Goal: Check status: Check status

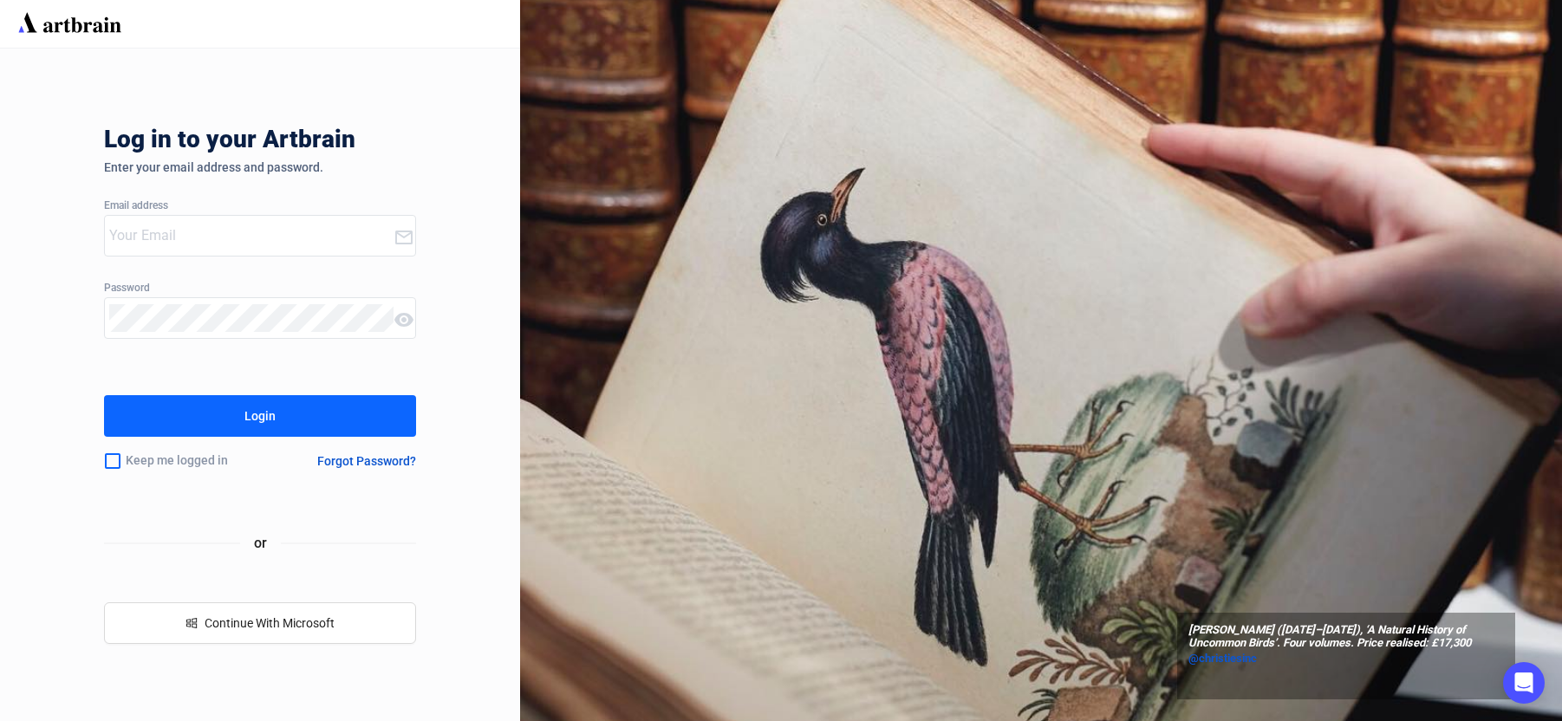
type input "[PERSON_NAME][EMAIL_ADDRESS][DOMAIN_NAME]"
click at [410, 244] on icon at bounding box center [403, 238] width 17 height 14
click at [383, 418] on button "Login" at bounding box center [260, 416] width 312 height 42
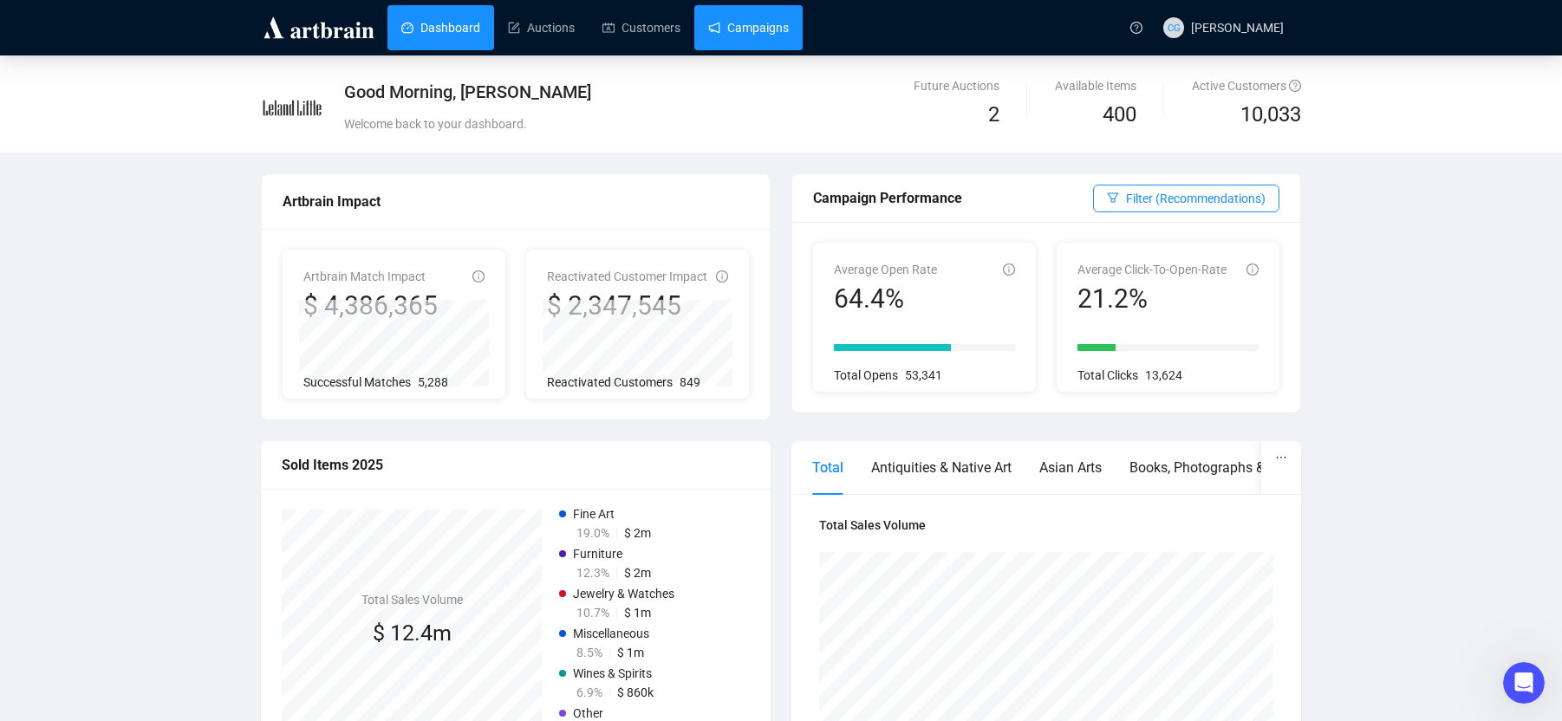
click at [789, 23] on link "Campaigns" at bounding box center [748, 27] width 81 height 45
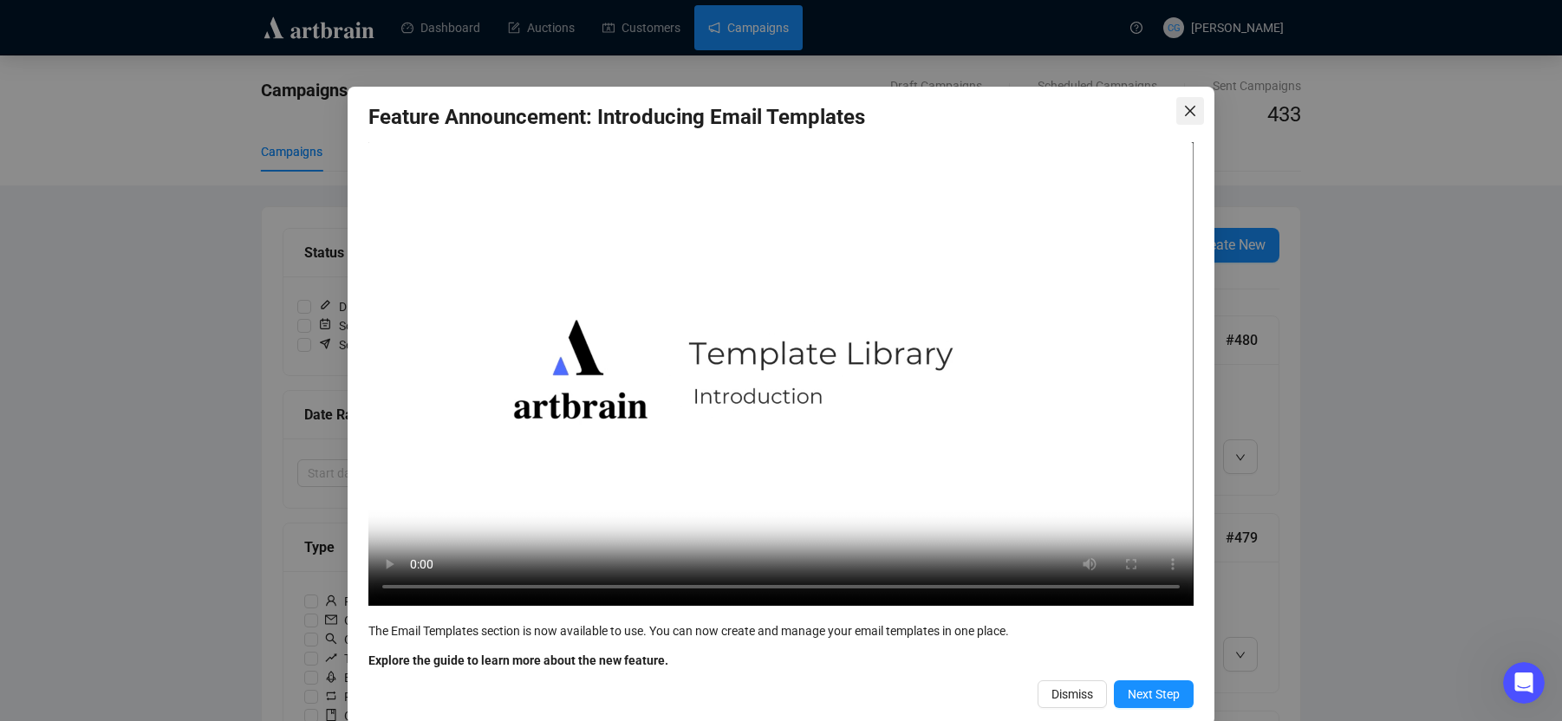
click at [1194, 109] on icon "close" at bounding box center [1190, 111] width 14 height 14
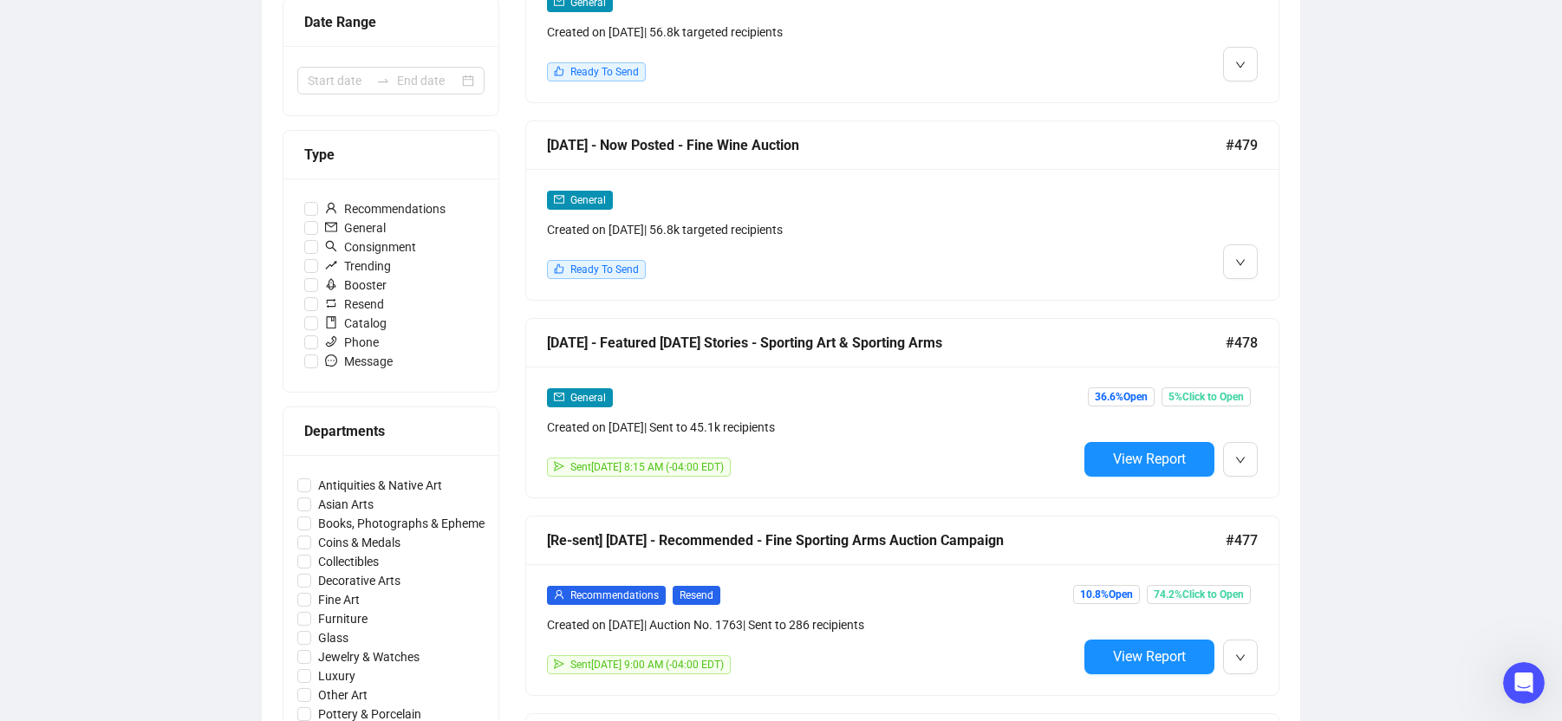
scroll to position [396, 0]
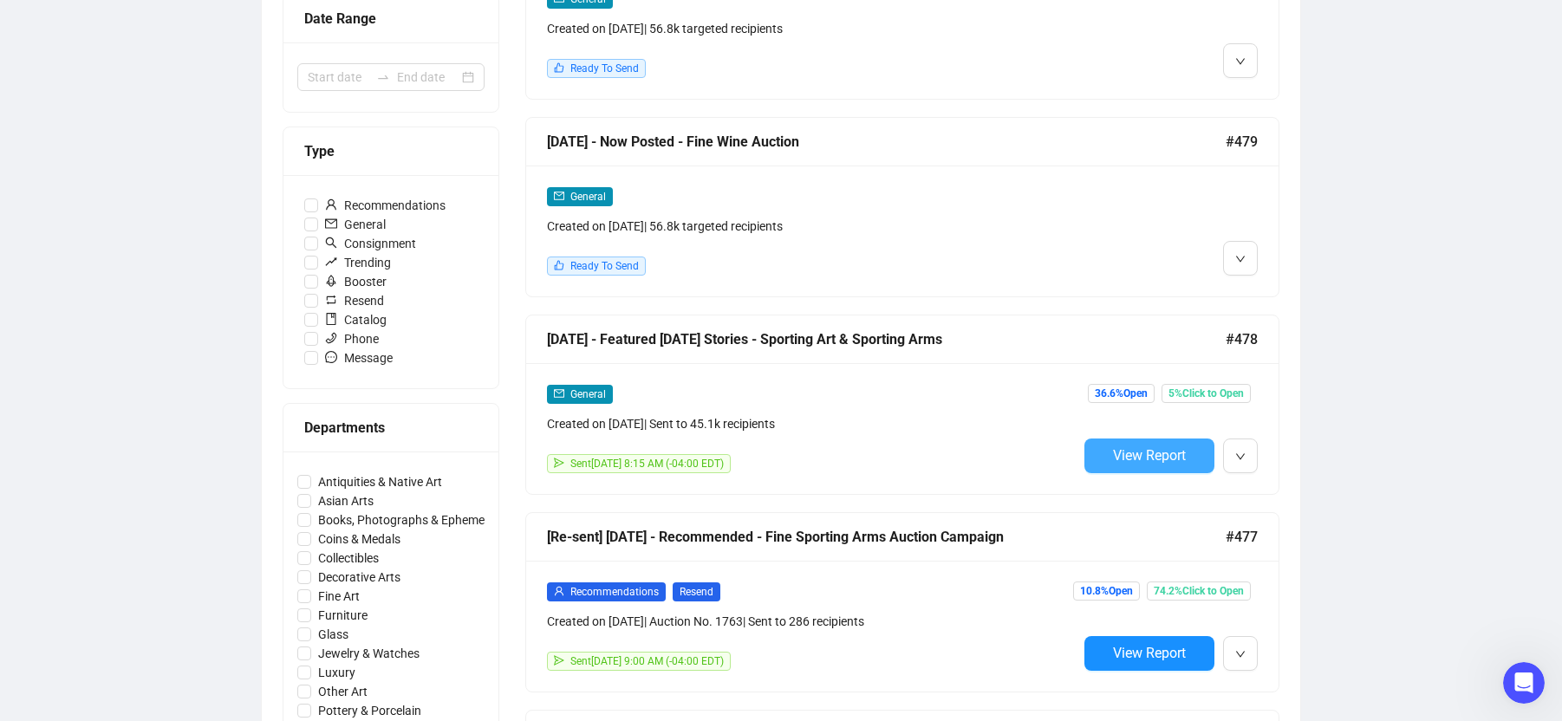
click at [1168, 450] on span "View Report" at bounding box center [1149, 455] width 73 height 16
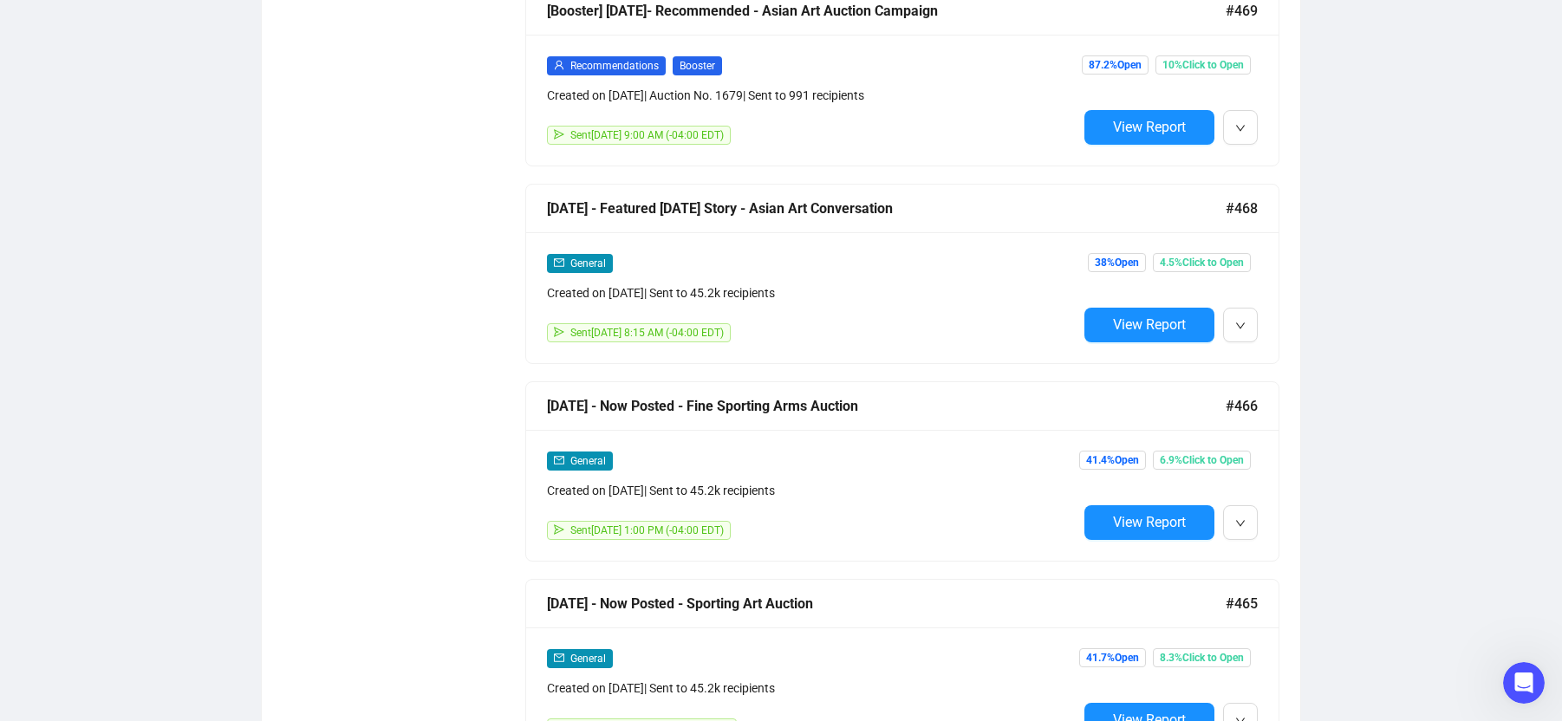
scroll to position [2504, 0]
click at [1150, 316] on span "View Report" at bounding box center [1149, 323] width 73 height 16
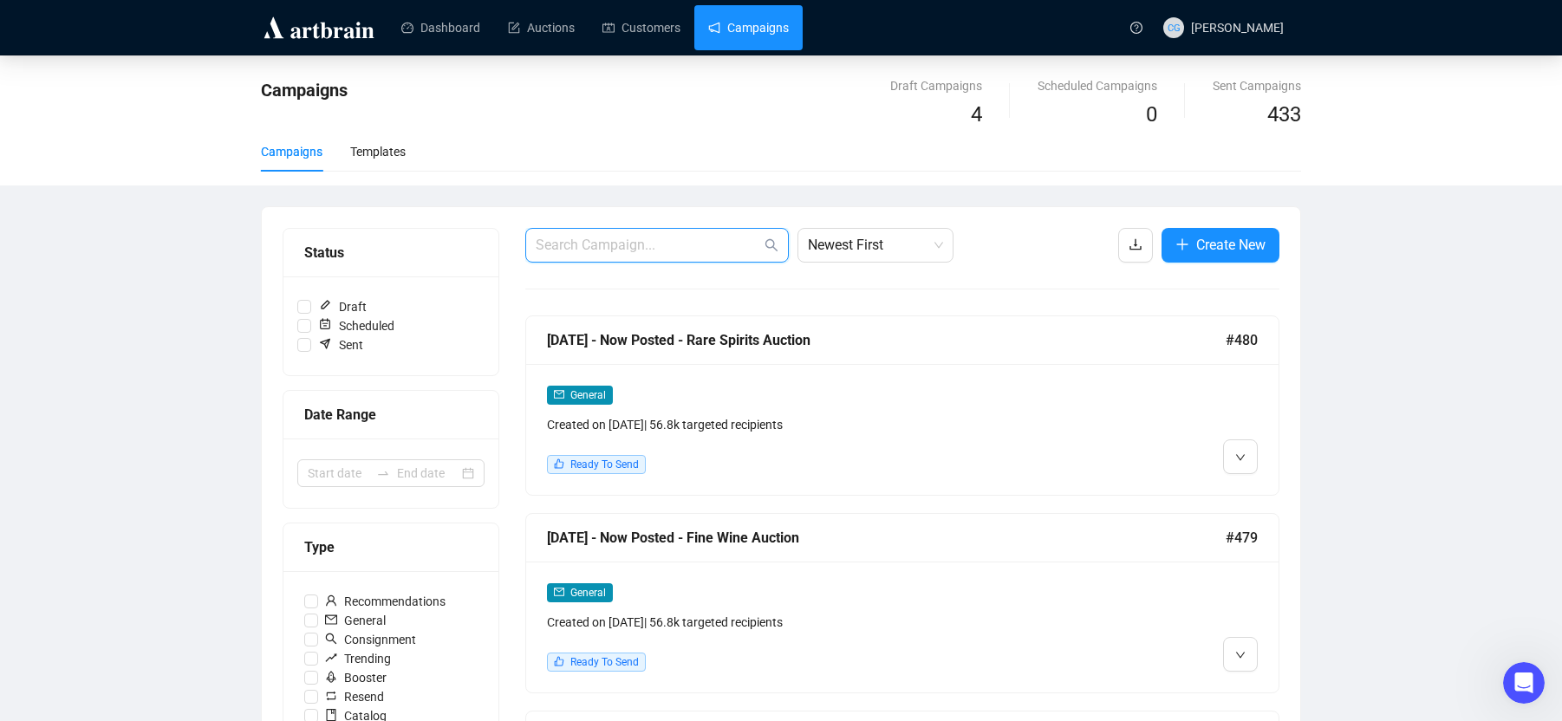
click at [657, 250] on input "text" at bounding box center [648, 245] width 225 height 21
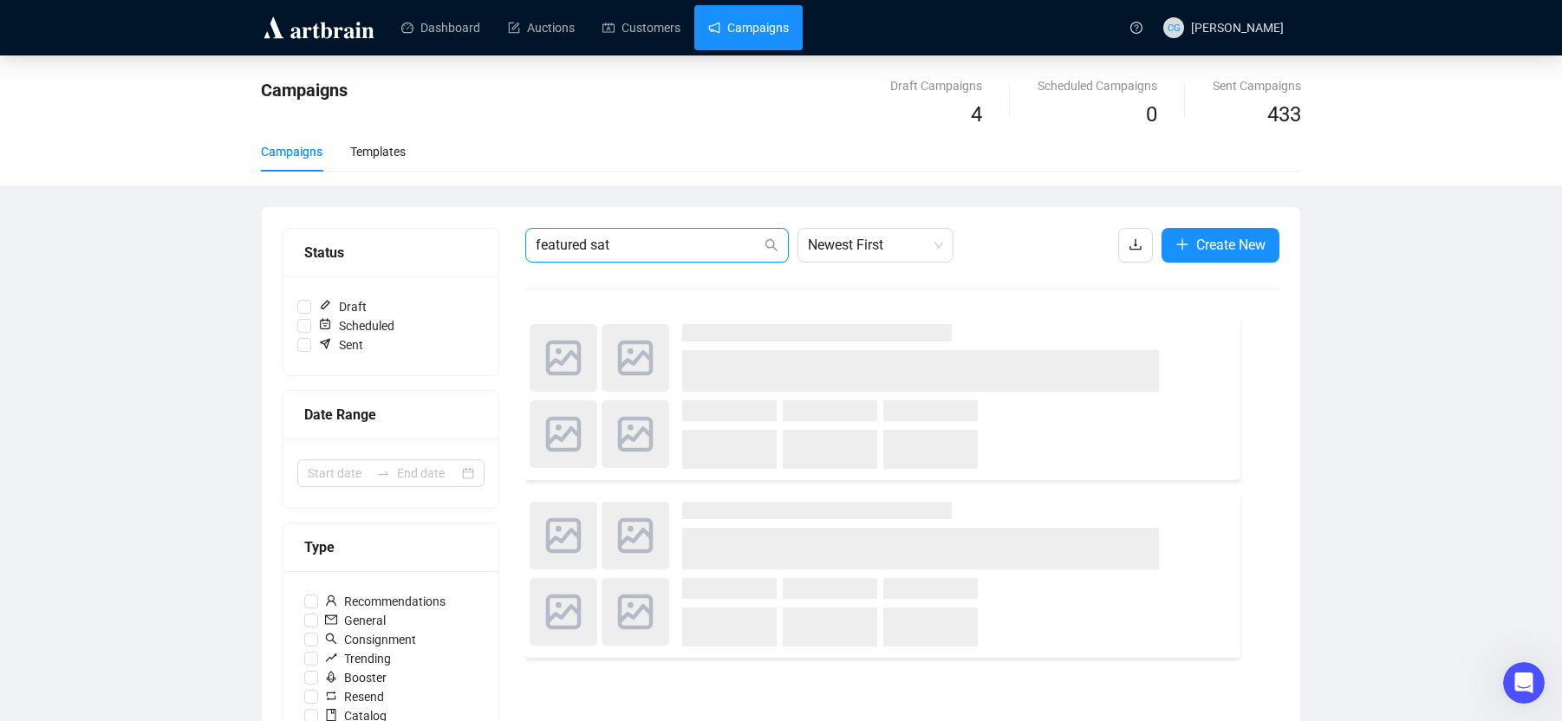
type input "featured sat"
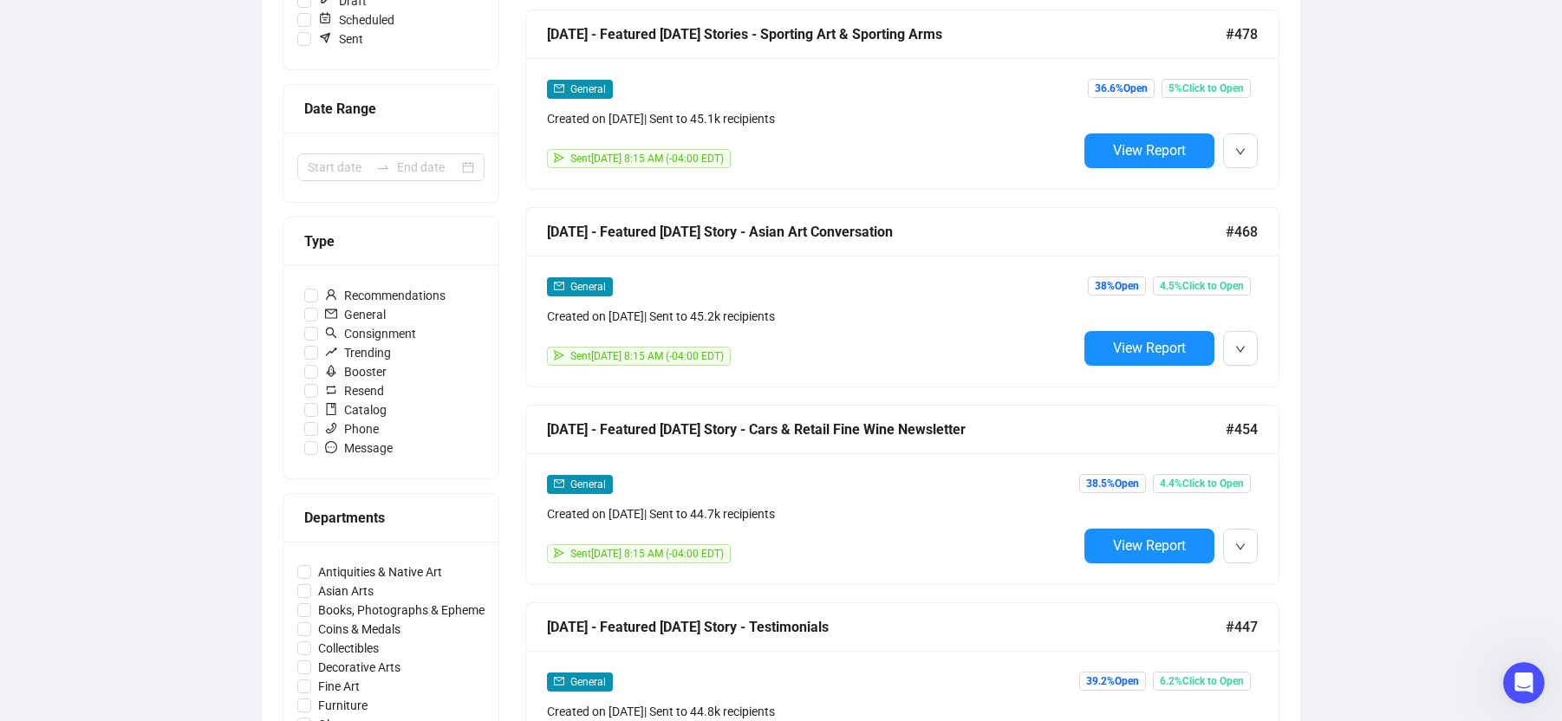
scroll to position [315, 0]
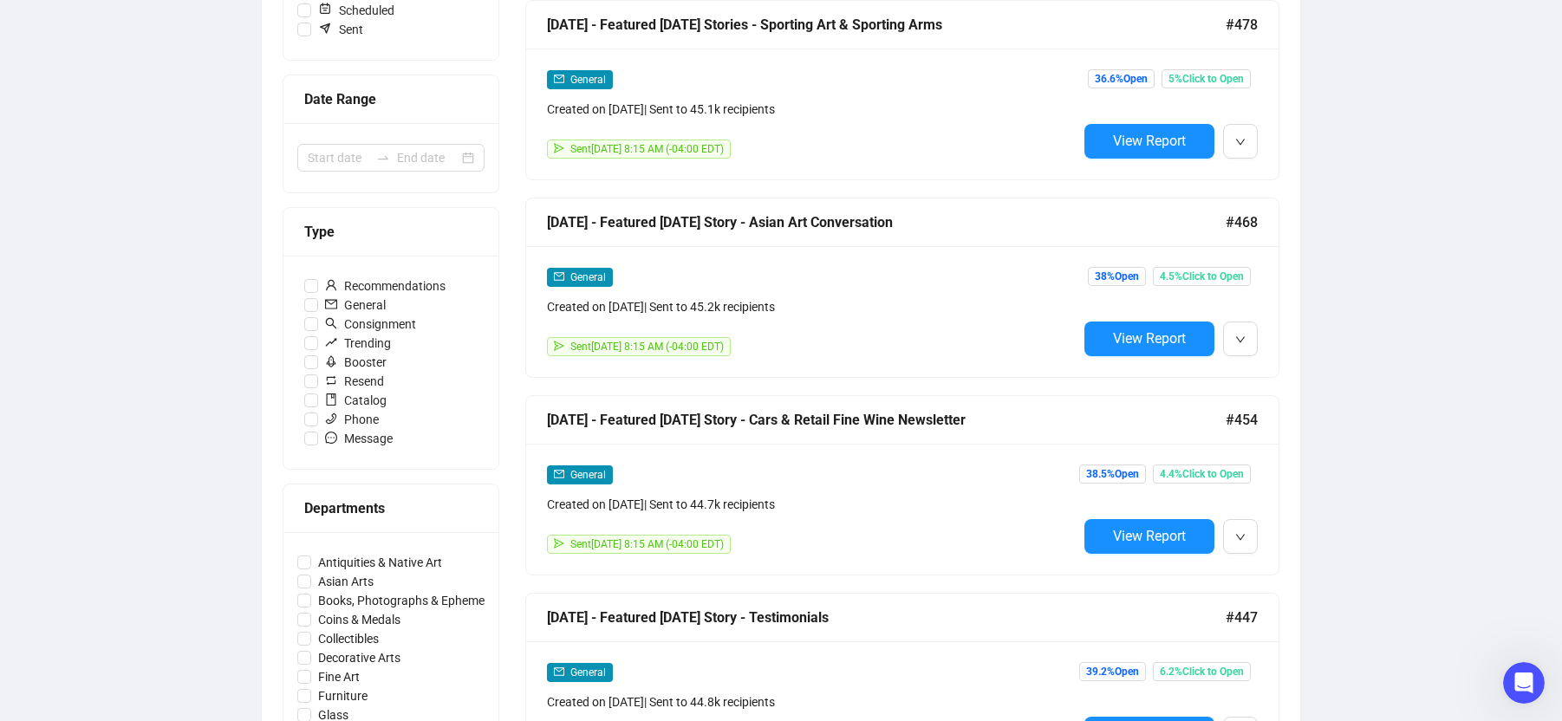
click at [768, 423] on div "[DATE] - Featured [DATE] Story - Cars & Retail Fine Wine Newsletter" at bounding box center [886, 420] width 679 height 22
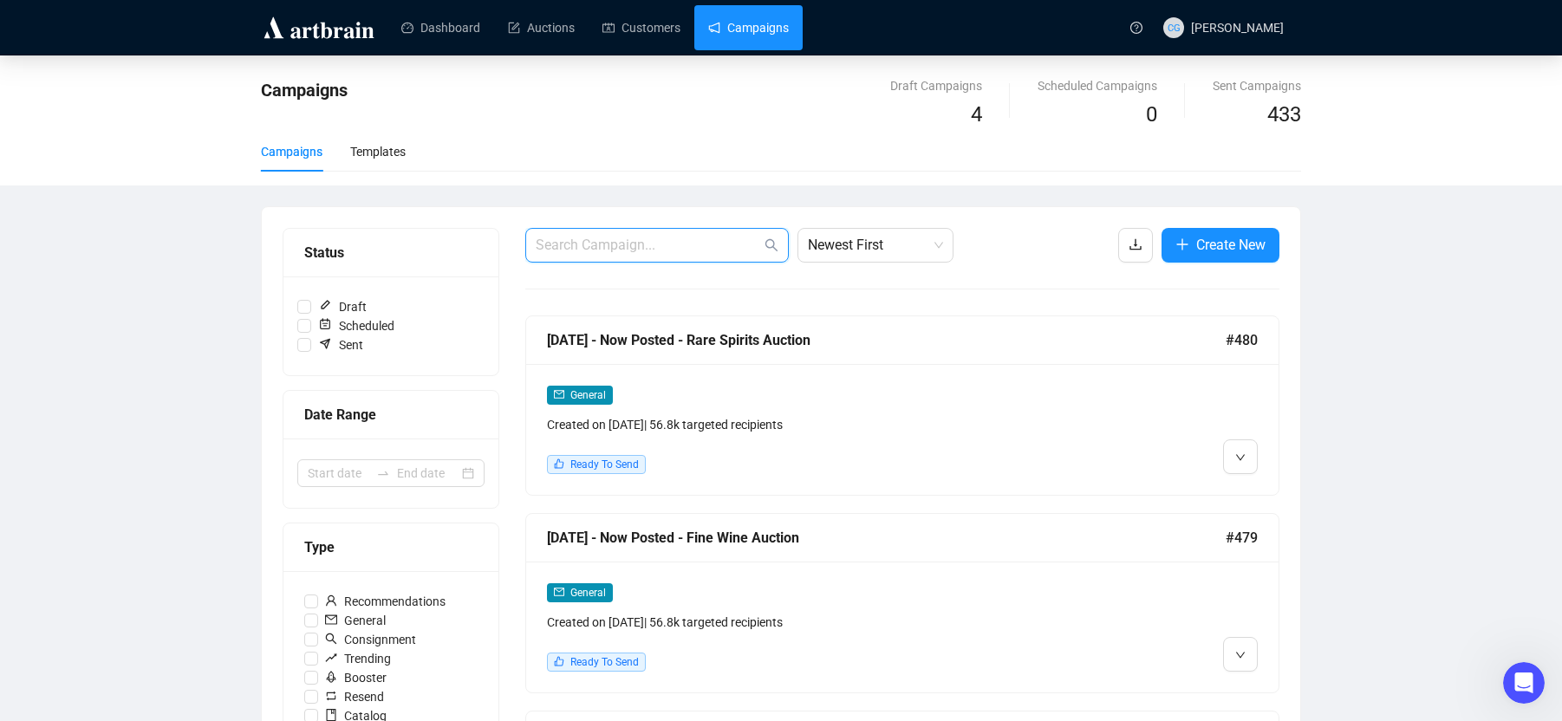
click at [627, 235] on input "text" at bounding box center [648, 245] width 225 height 21
type input "d"
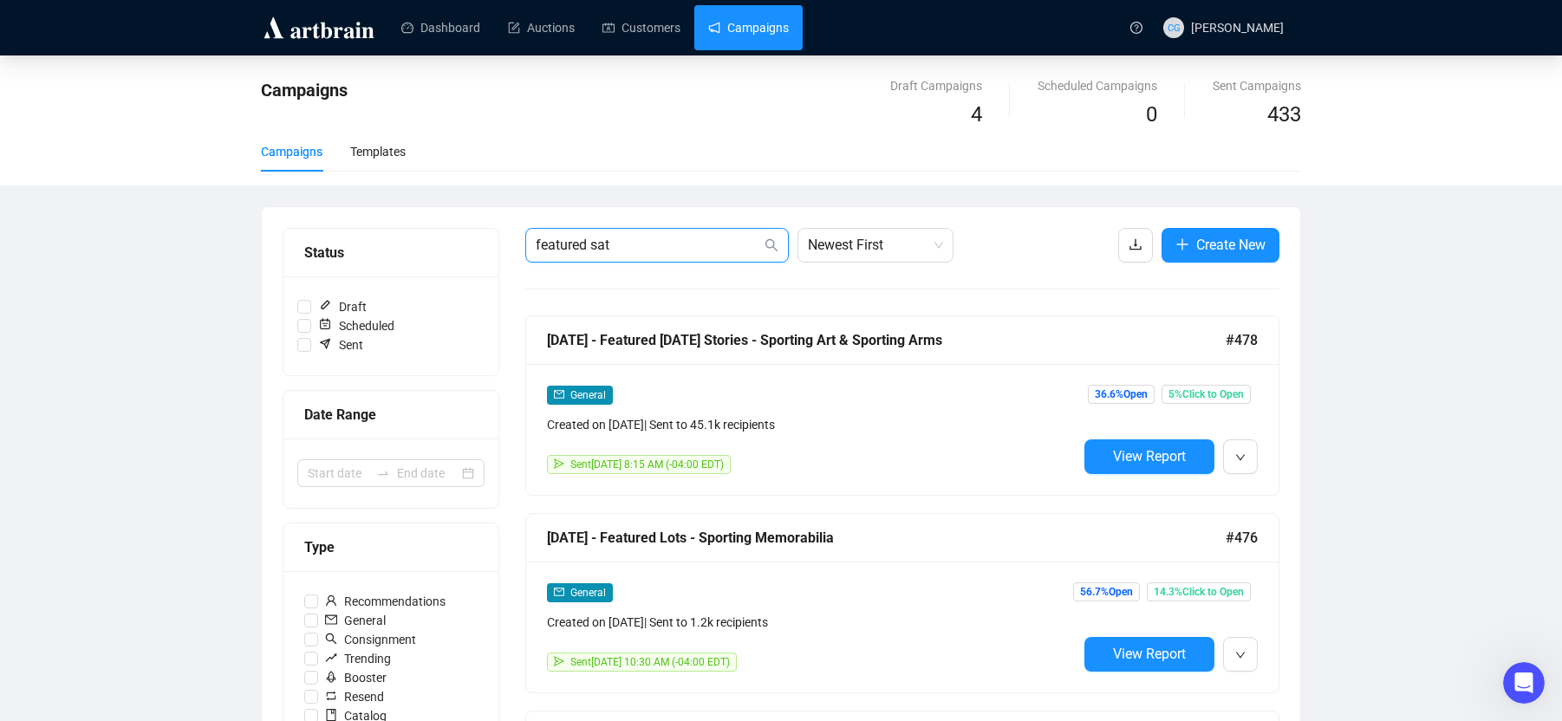
type input "featured sat"
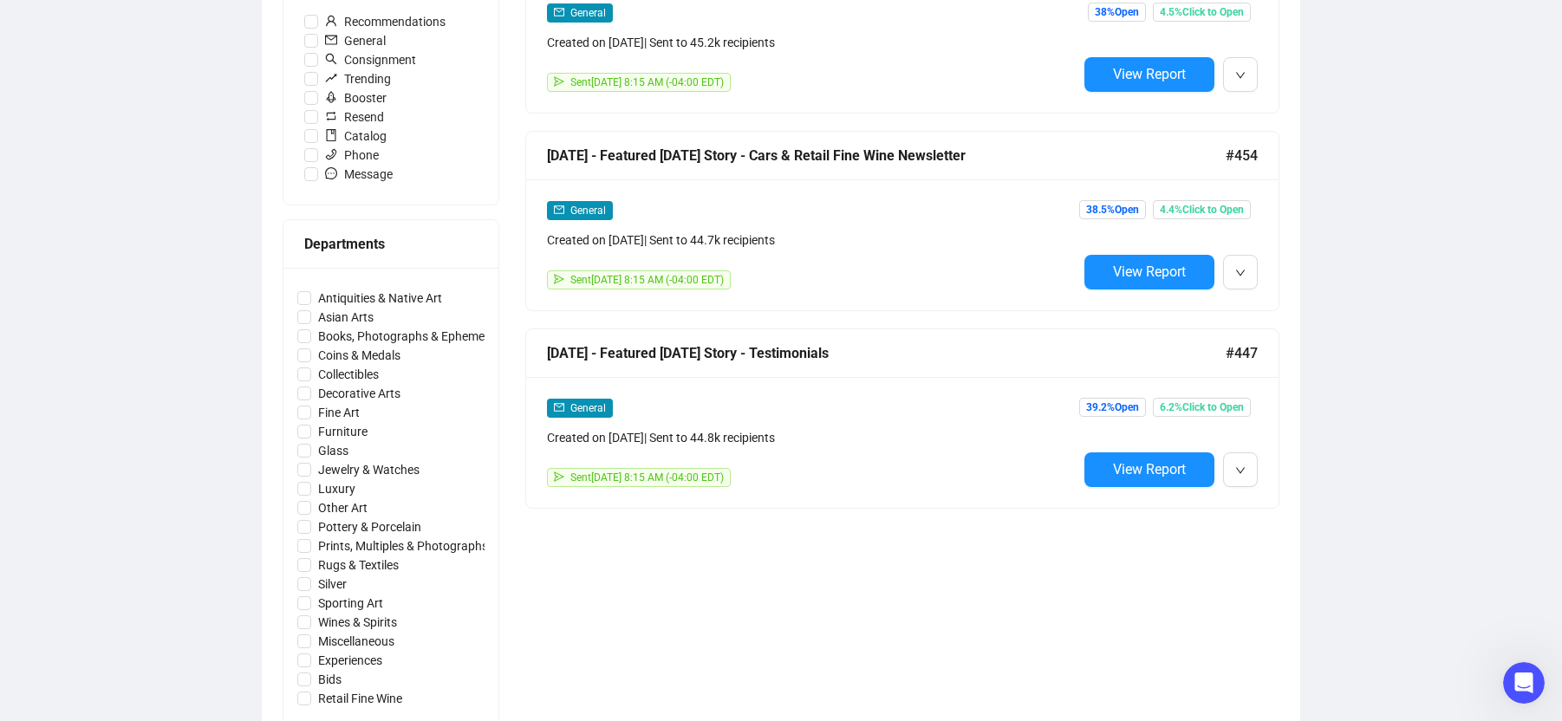
scroll to position [618, 0]
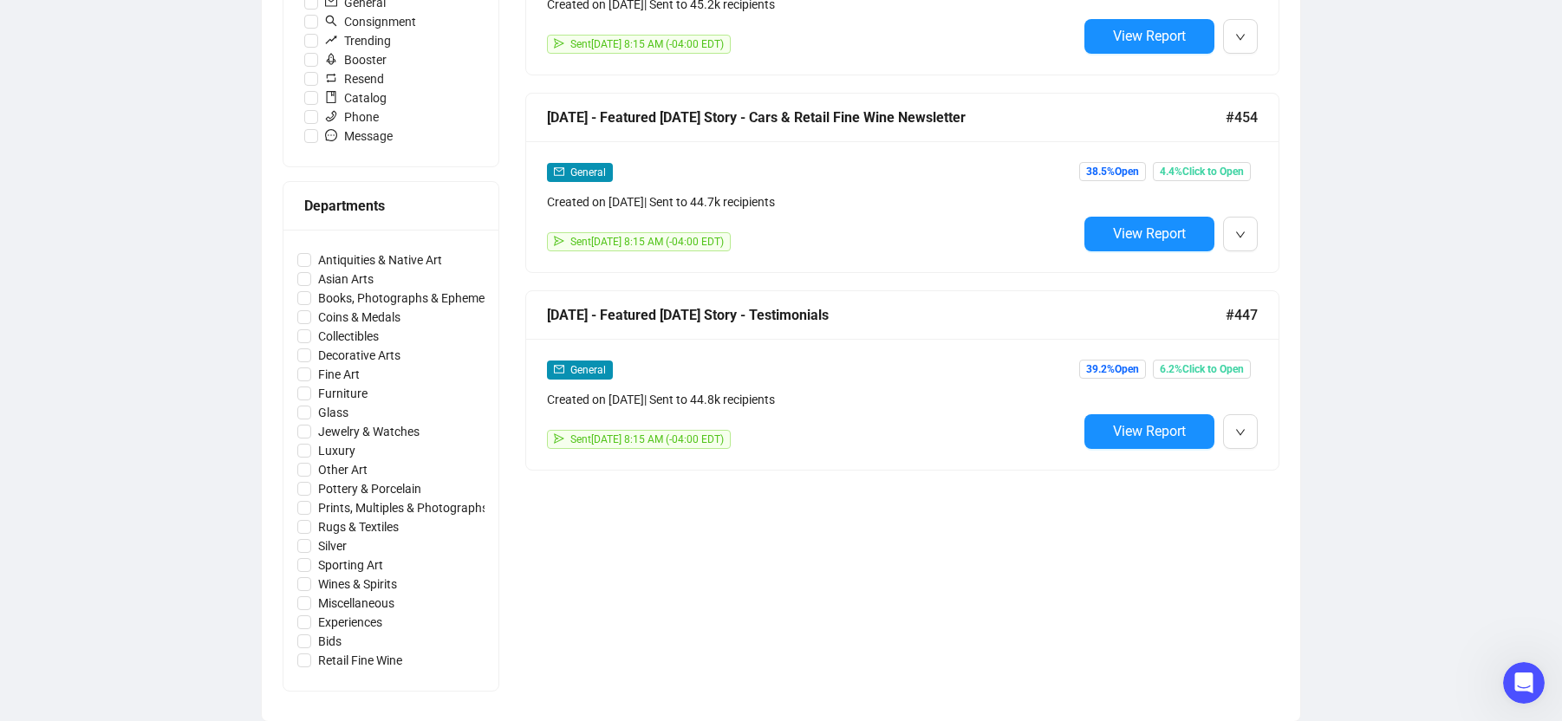
click at [614, 319] on div "[DATE] - Featured [DATE] Story - Testimonials" at bounding box center [886, 315] width 679 height 22
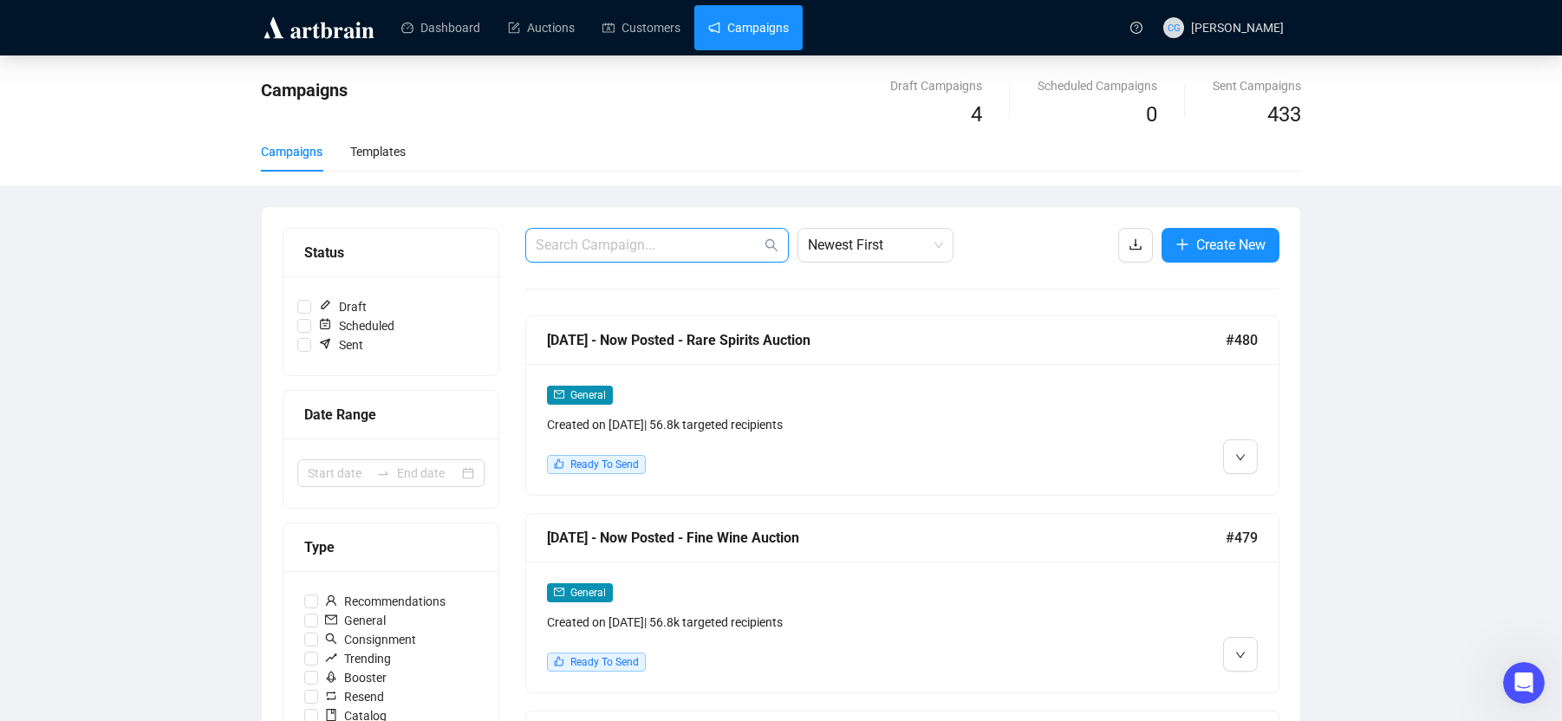
click at [701, 244] on input "text" at bounding box center [648, 245] width 225 height 21
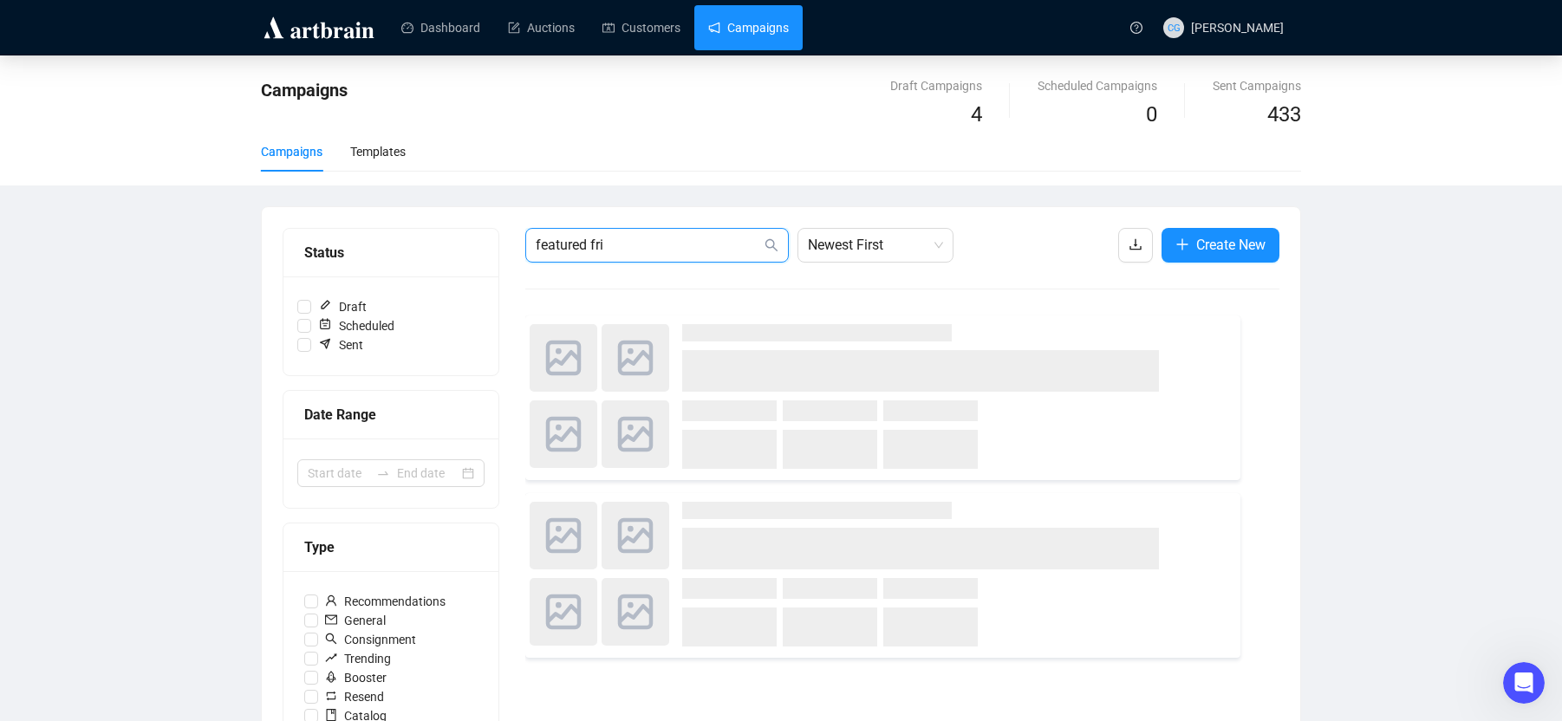
type input "featured fri"
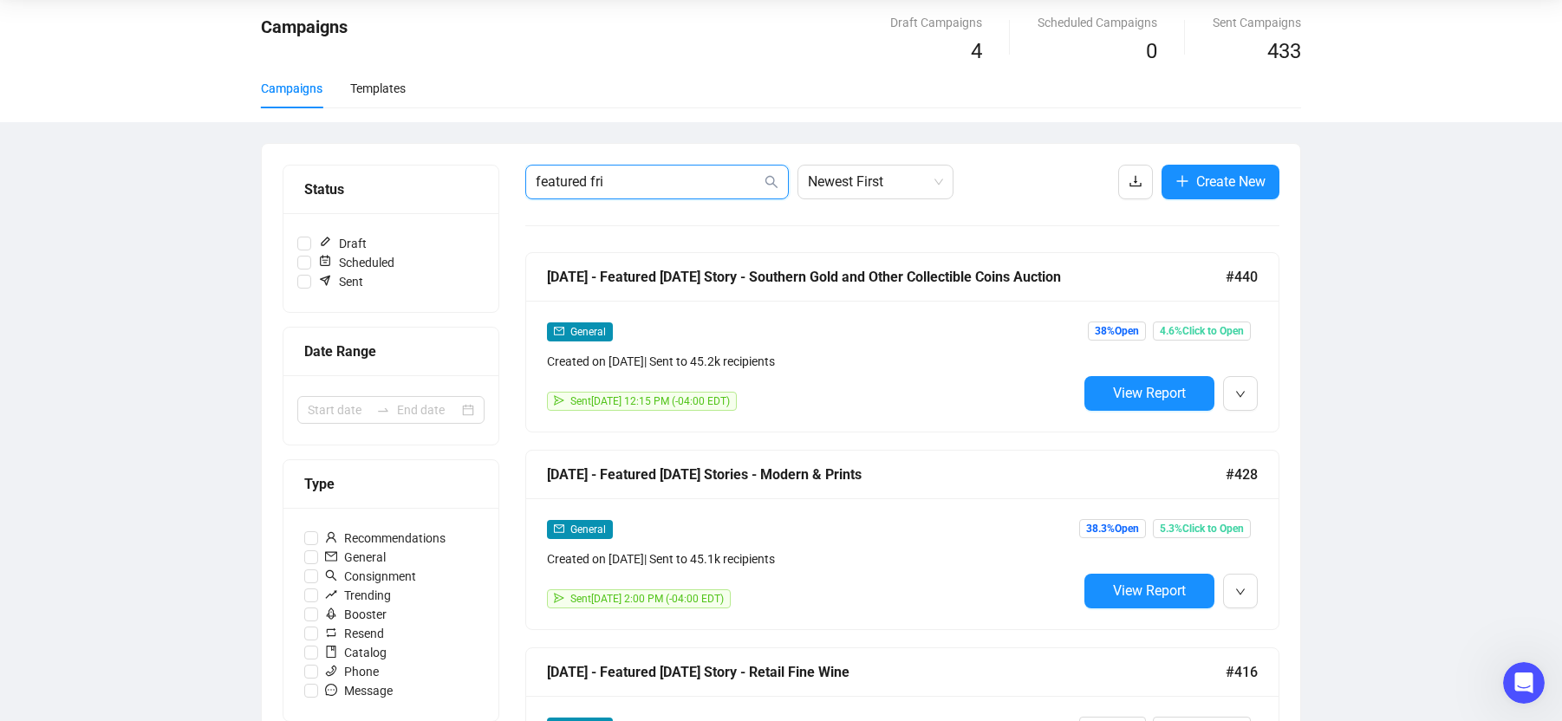
scroll to position [68, 0]
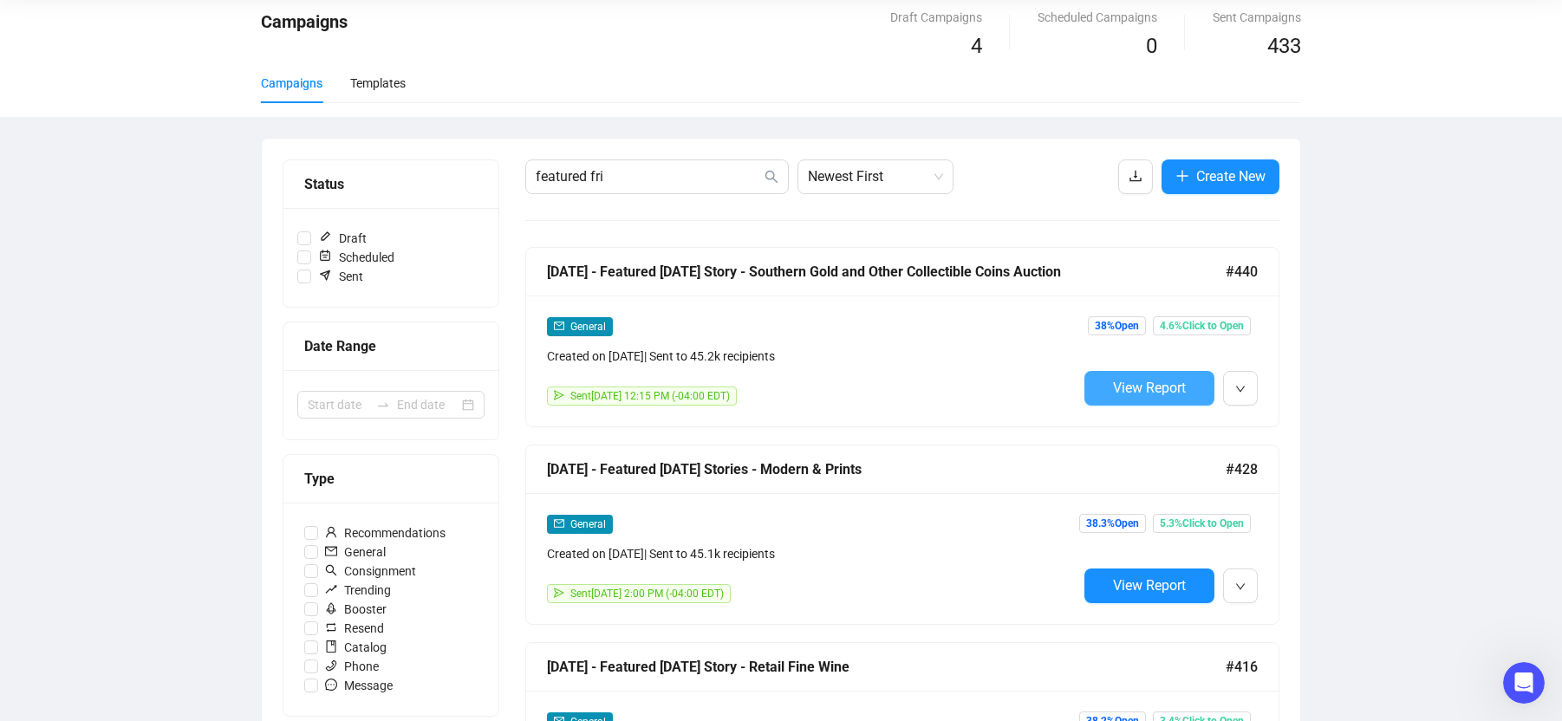
click at [1141, 381] on span "View Report" at bounding box center [1149, 388] width 73 height 16
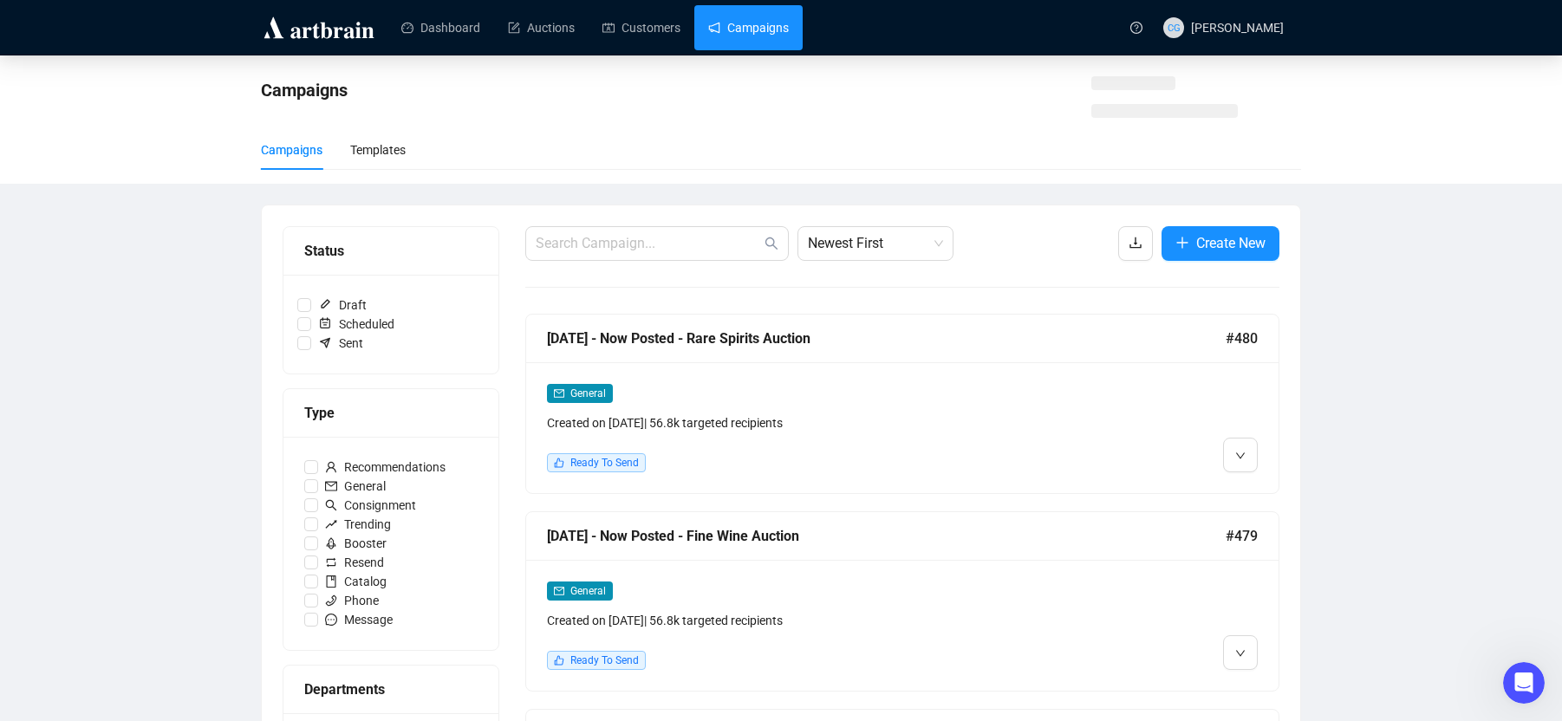
scroll to position [68, 0]
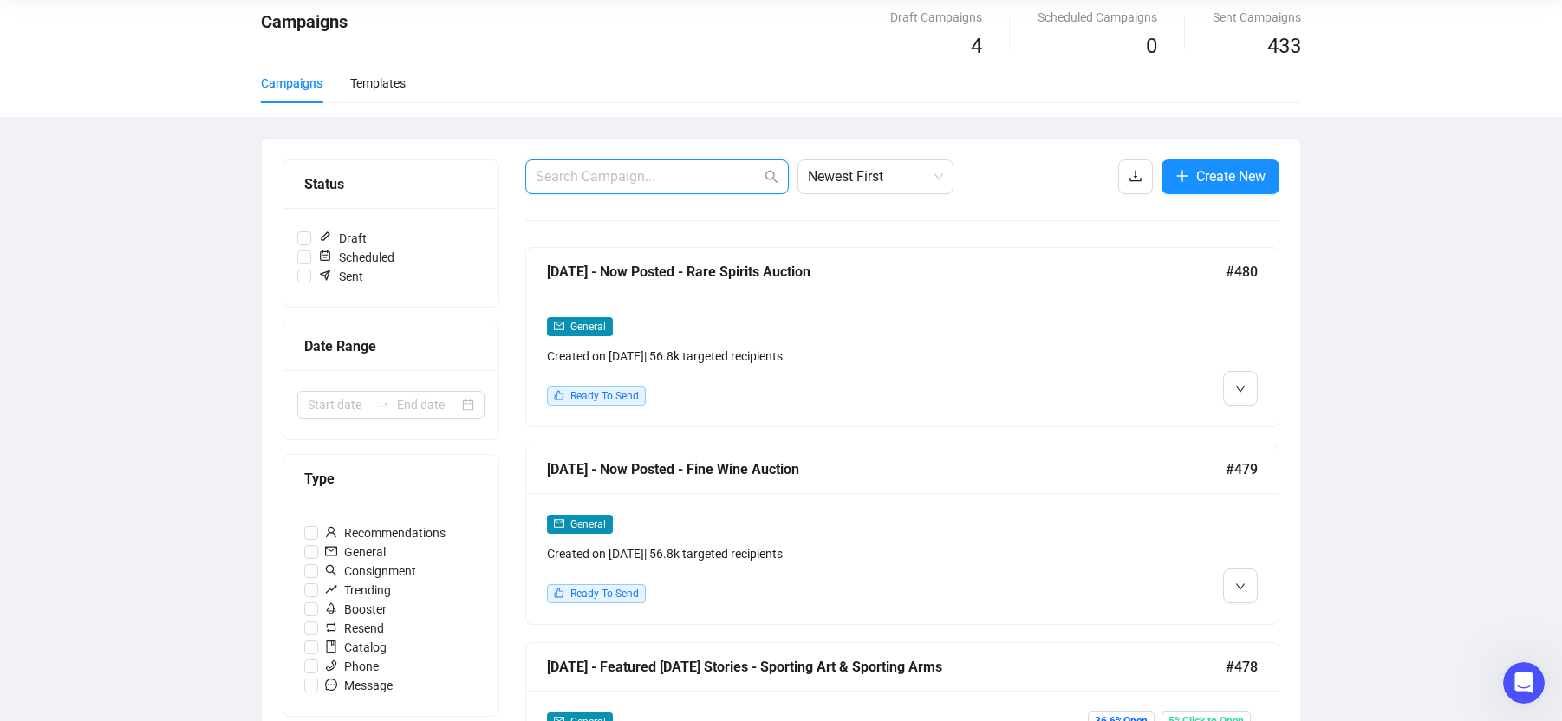
click at [693, 182] on input "text" at bounding box center [648, 176] width 225 height 21
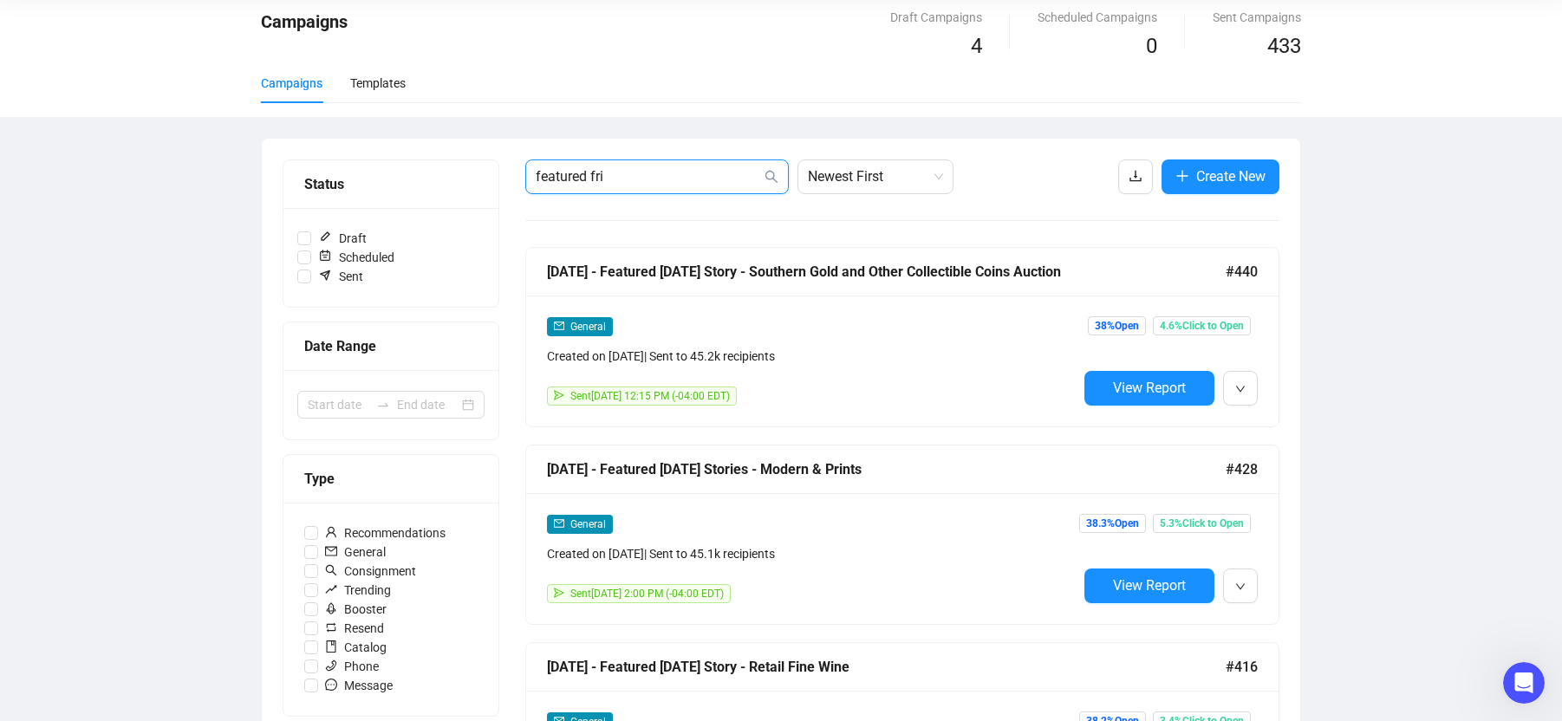
type input "featured fri"
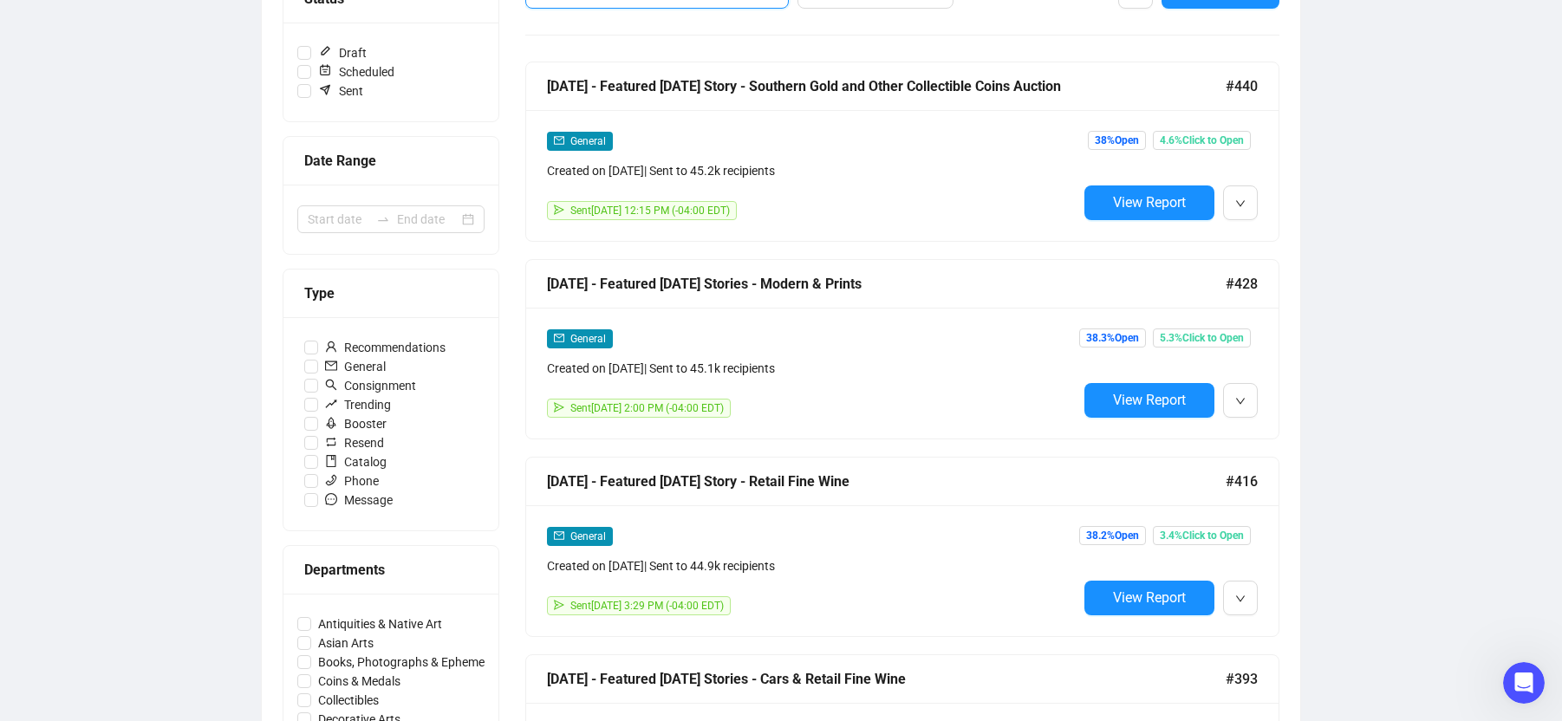
scroll to position [256, 0]
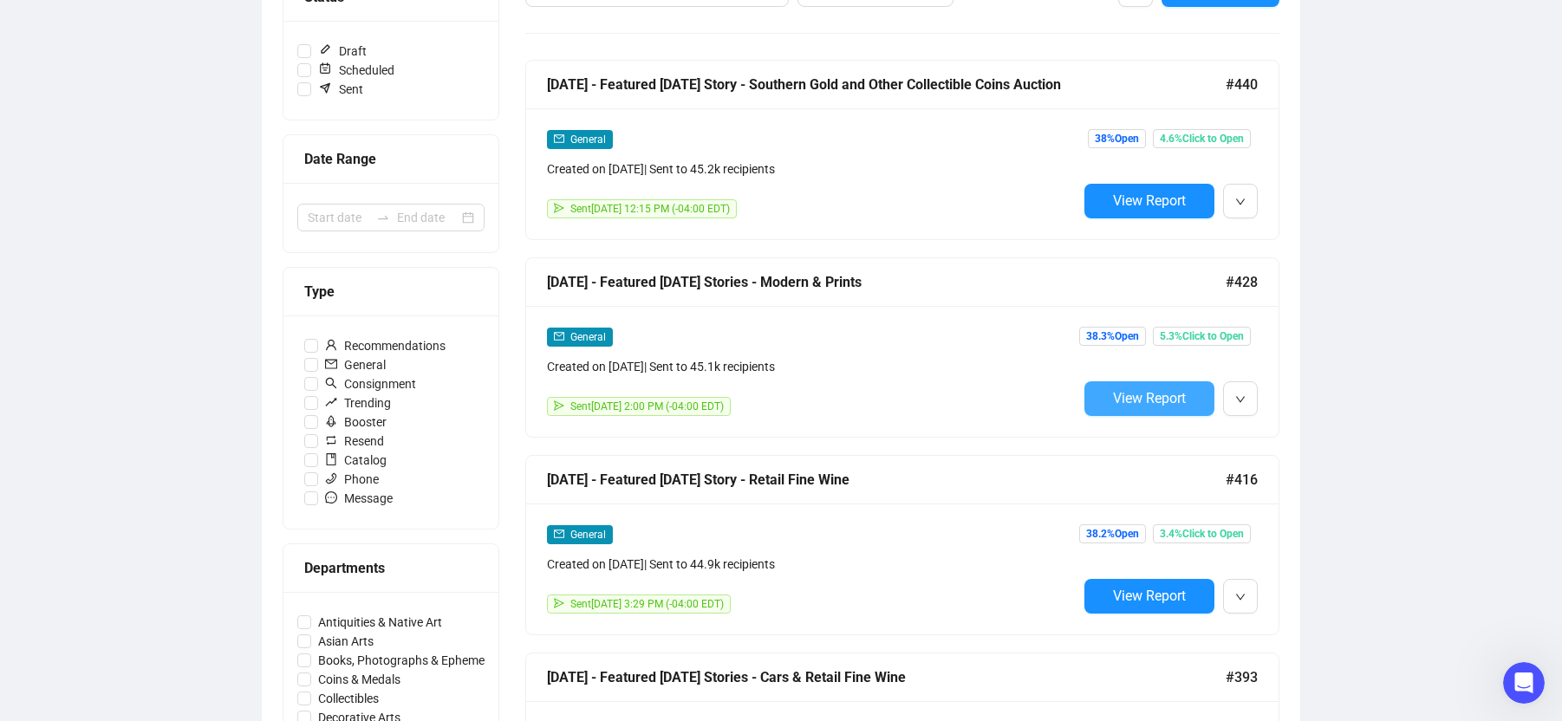
click at [1121, 395] on span "View Report" at bounding box center [1149, 398] width 73 height 16
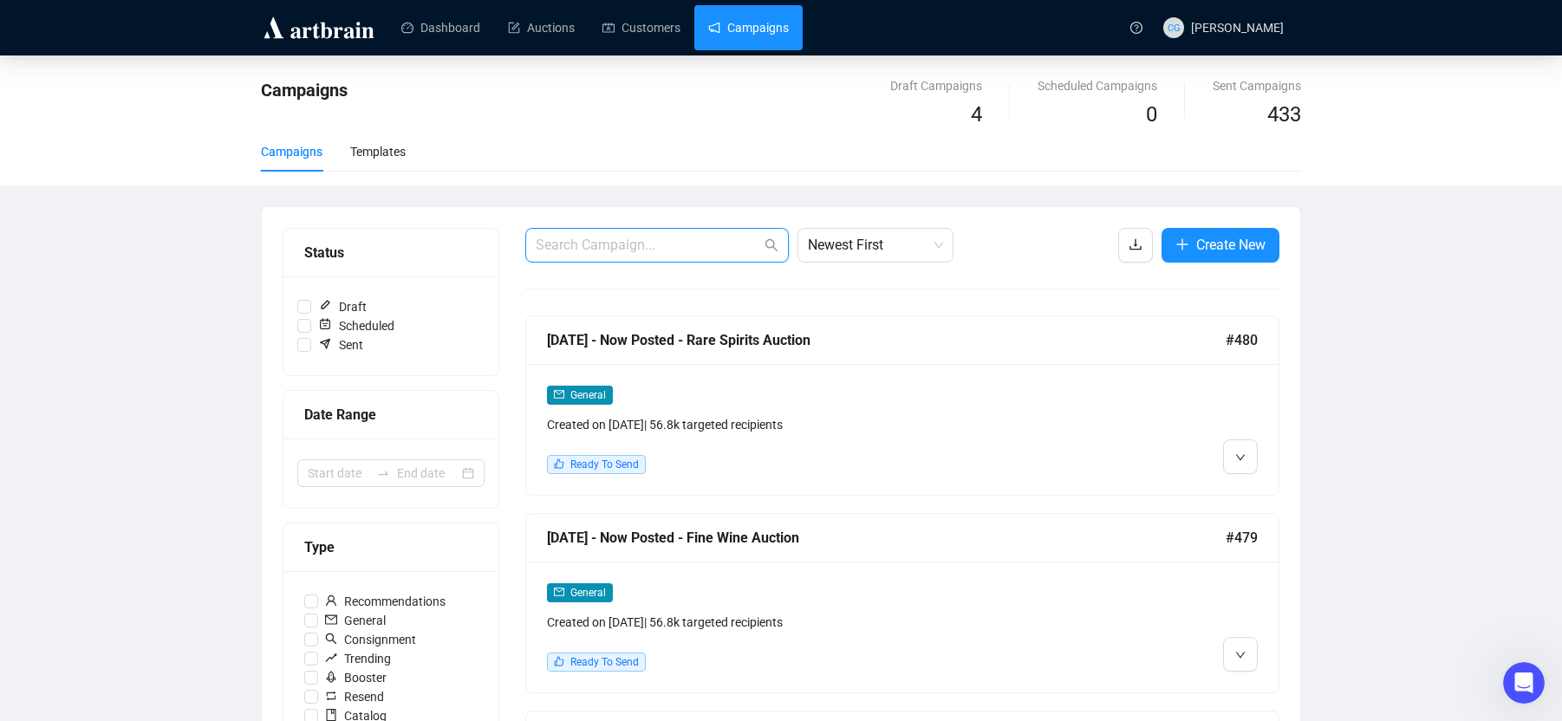
click at [667, 236] on input "text" at bounding box center [648, 245] width 225 height 21
paste input "featured fri"
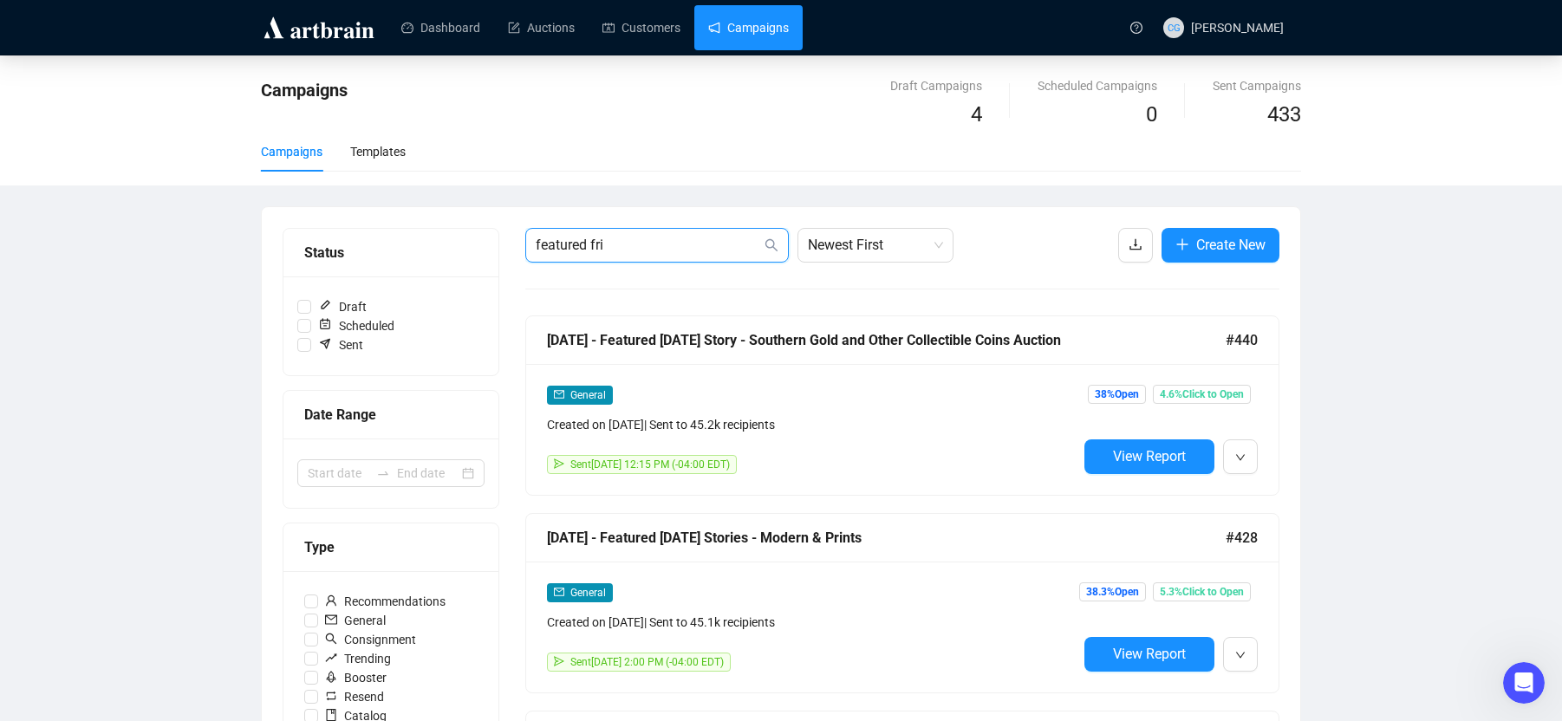
type input "featured fri"
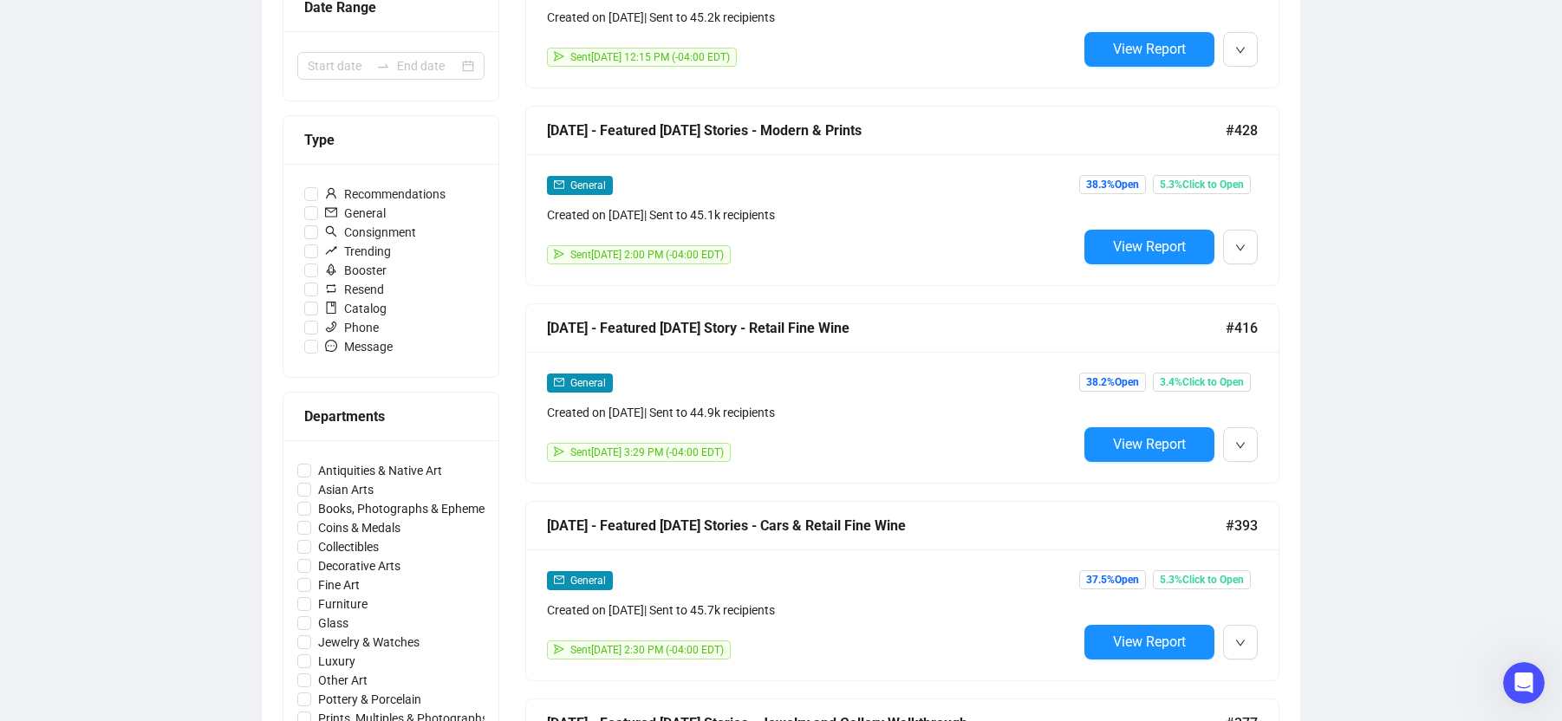
scroll to position [484, 0]
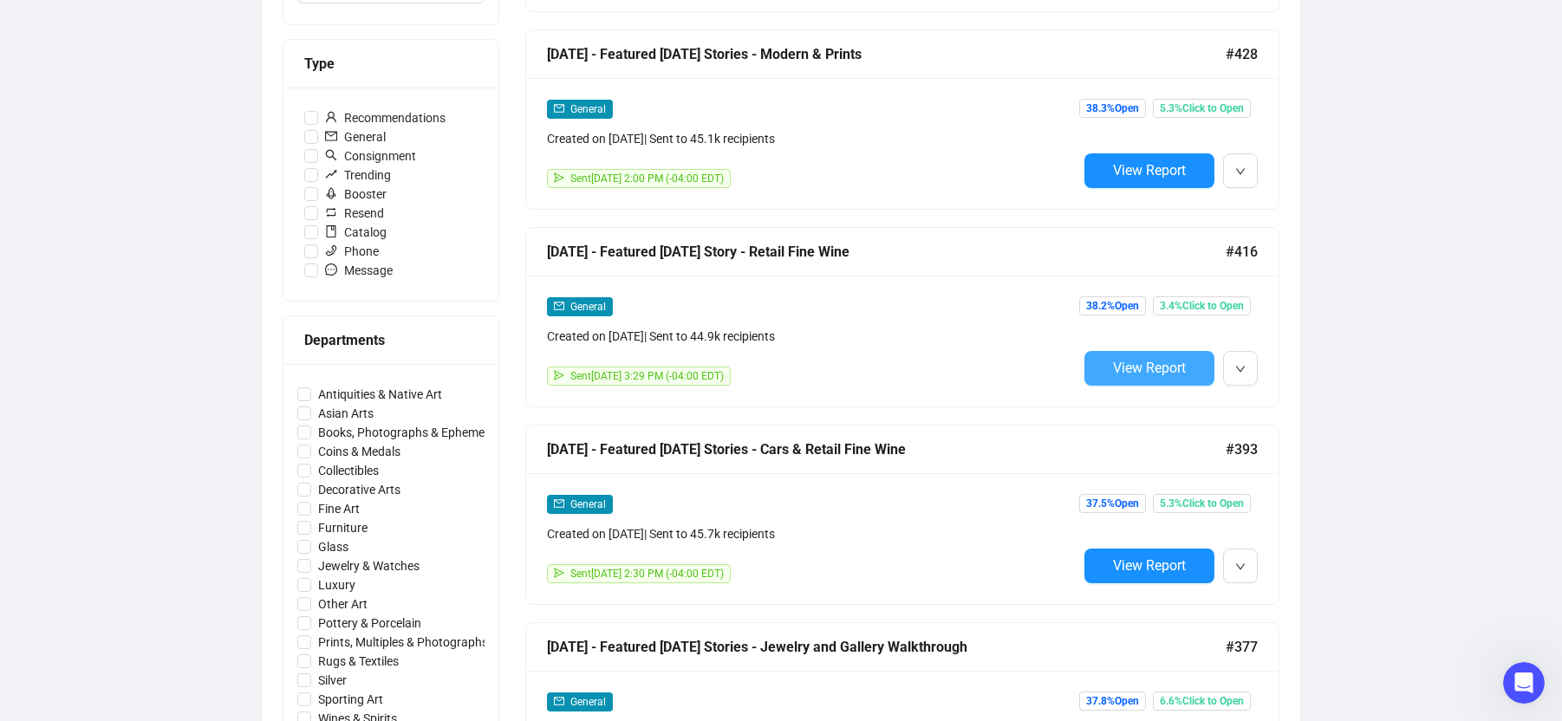
click at [1137, 376] on button "View Report" at bounding box center [1149, 368] width 130 height 35
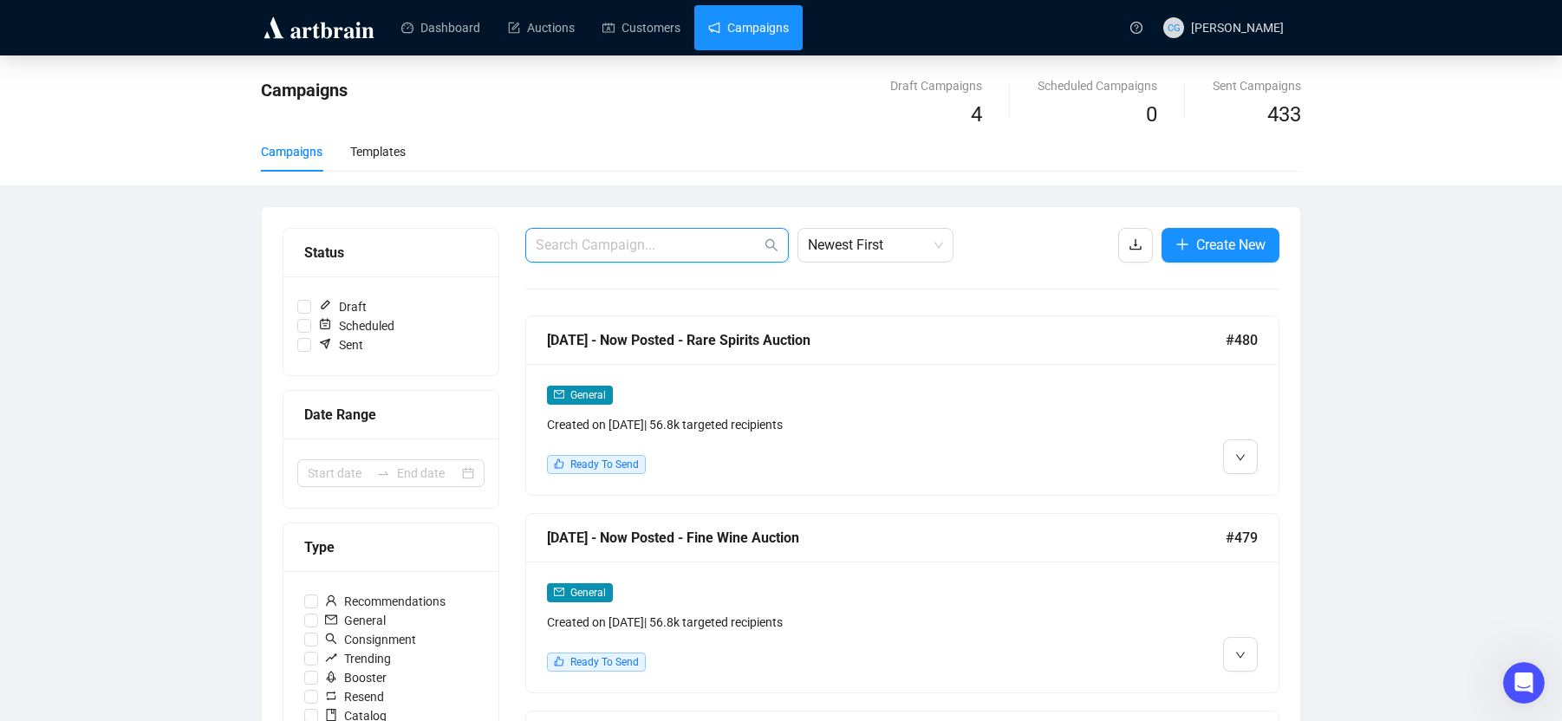
click at [644, 241] on input "text" at bounding box center [648, 245] width 225 height 21
paste input "featured fri"
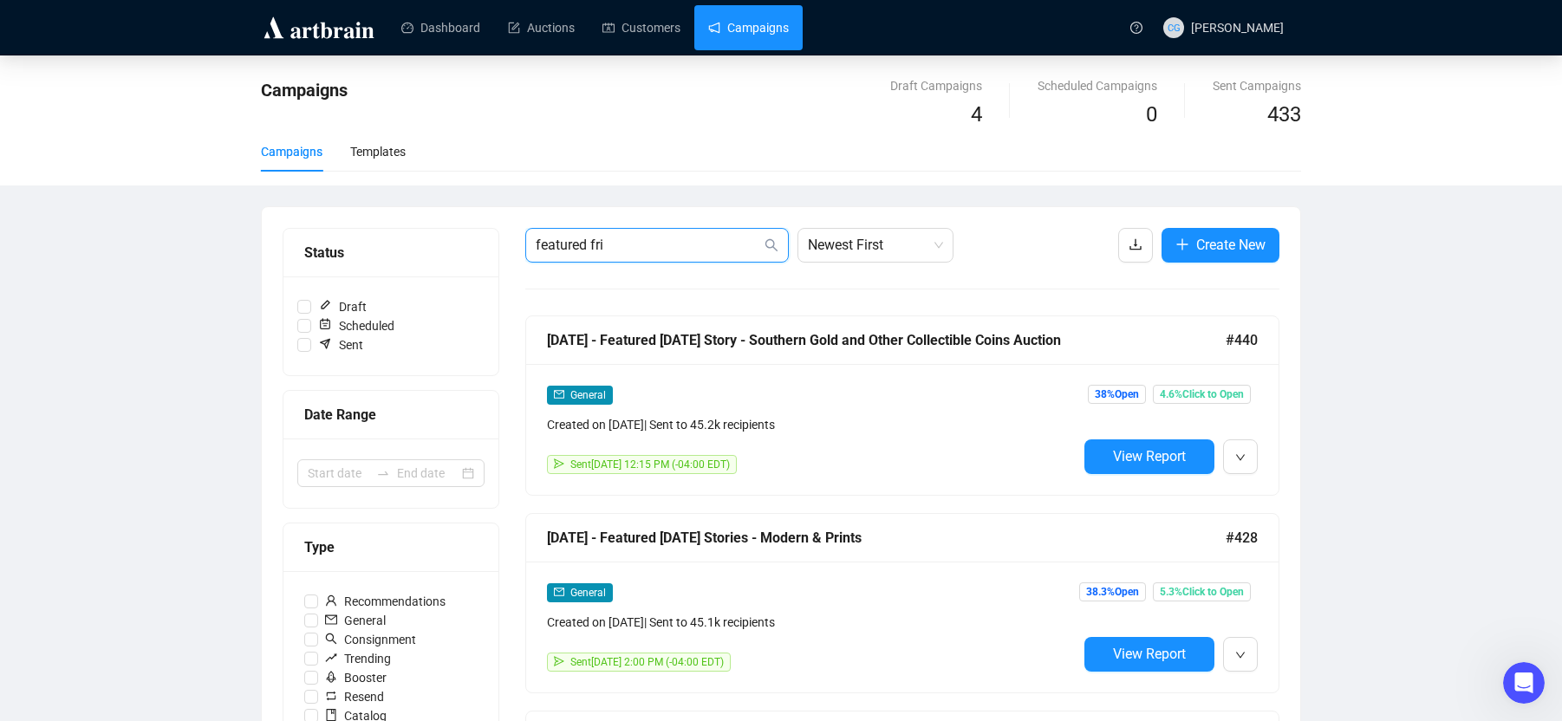
type input "featured fri"
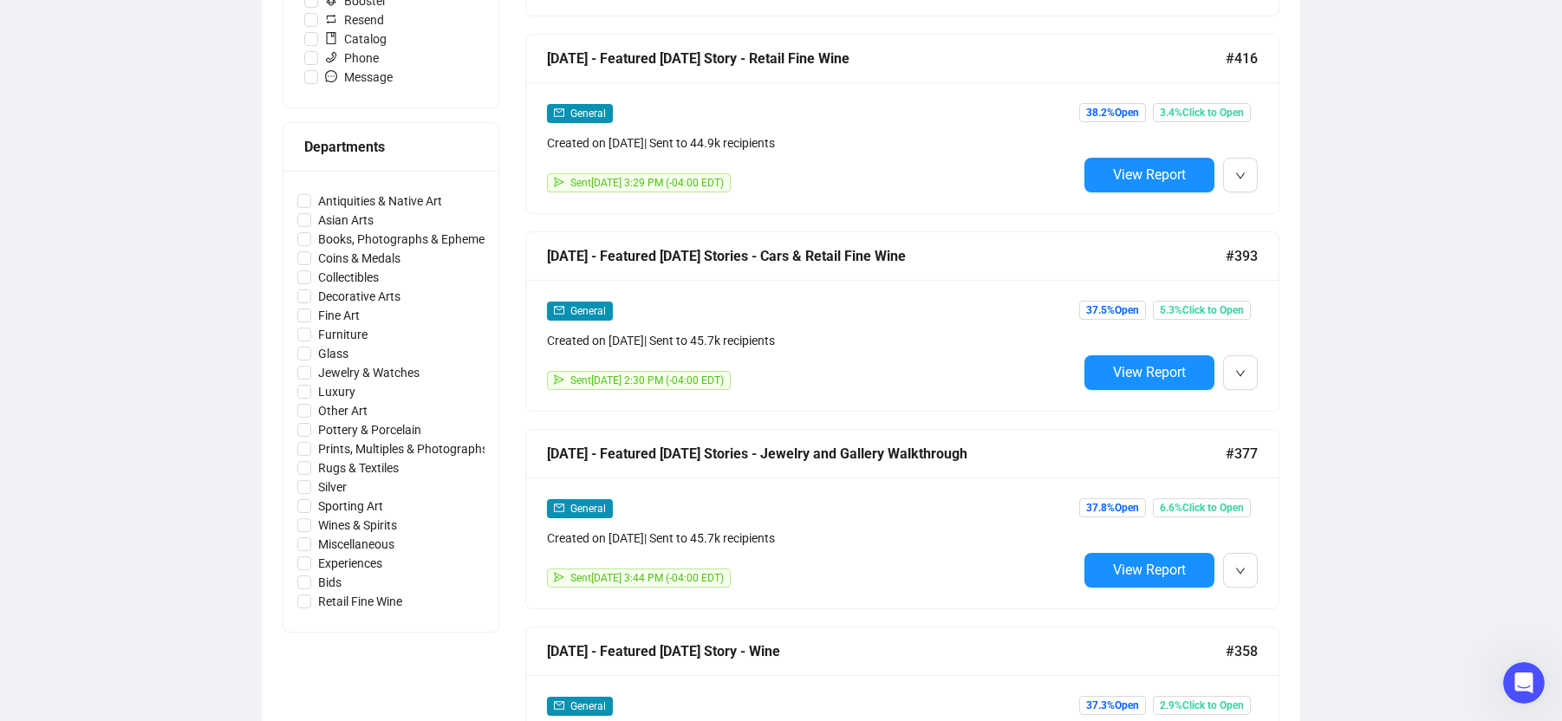
scroll to position [680, 0]
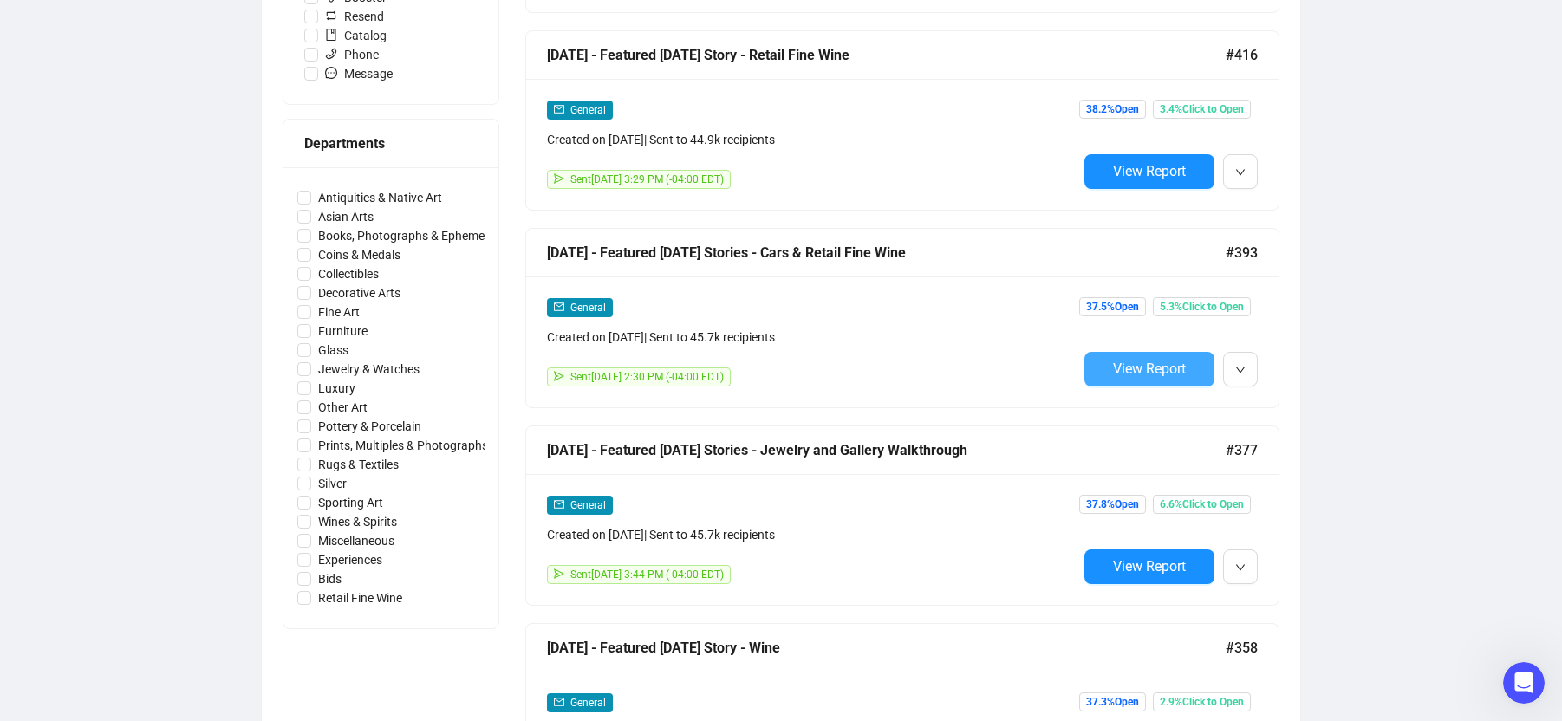
click at [1149, 368] on span "View Report" at bounding box center [1149, 369] width 73 height 16
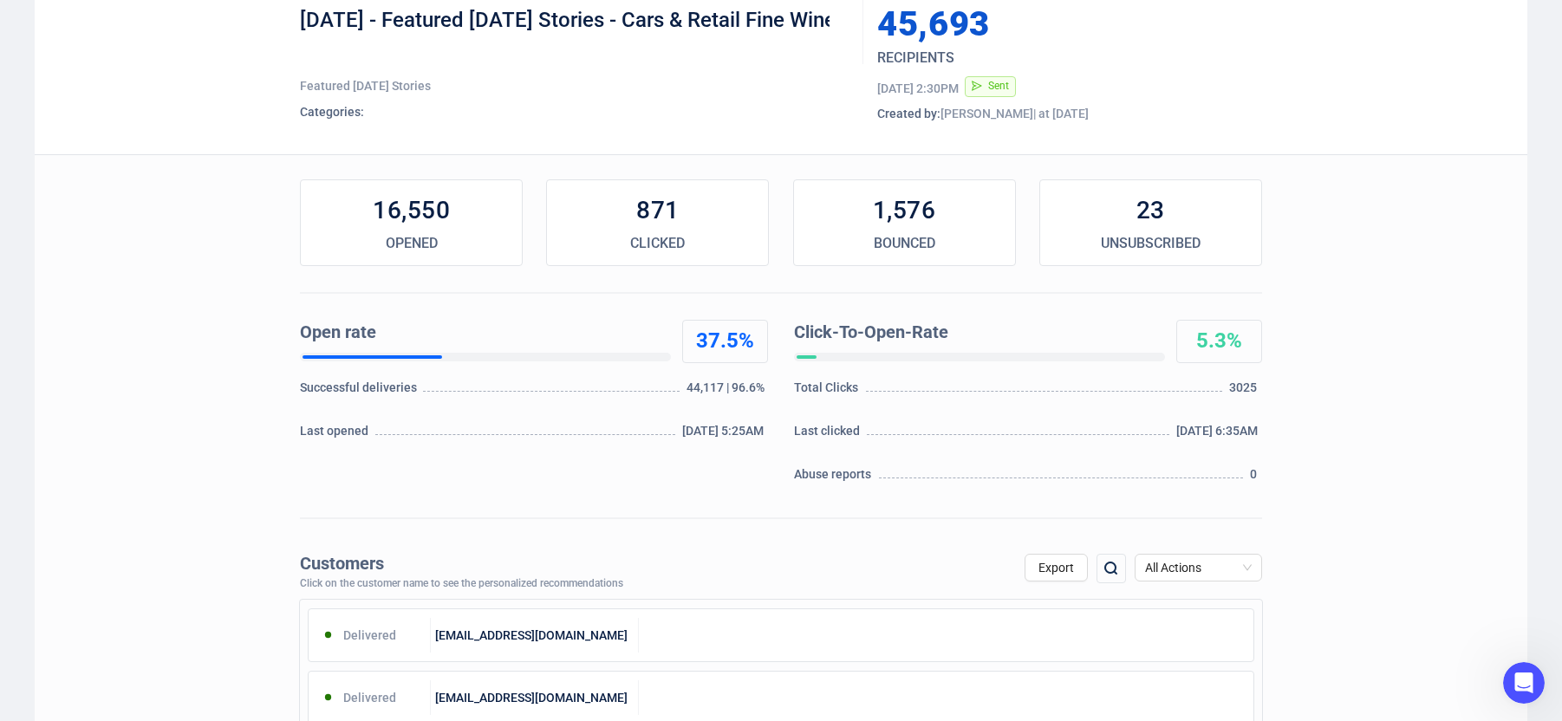
scroll to position [104, 0]
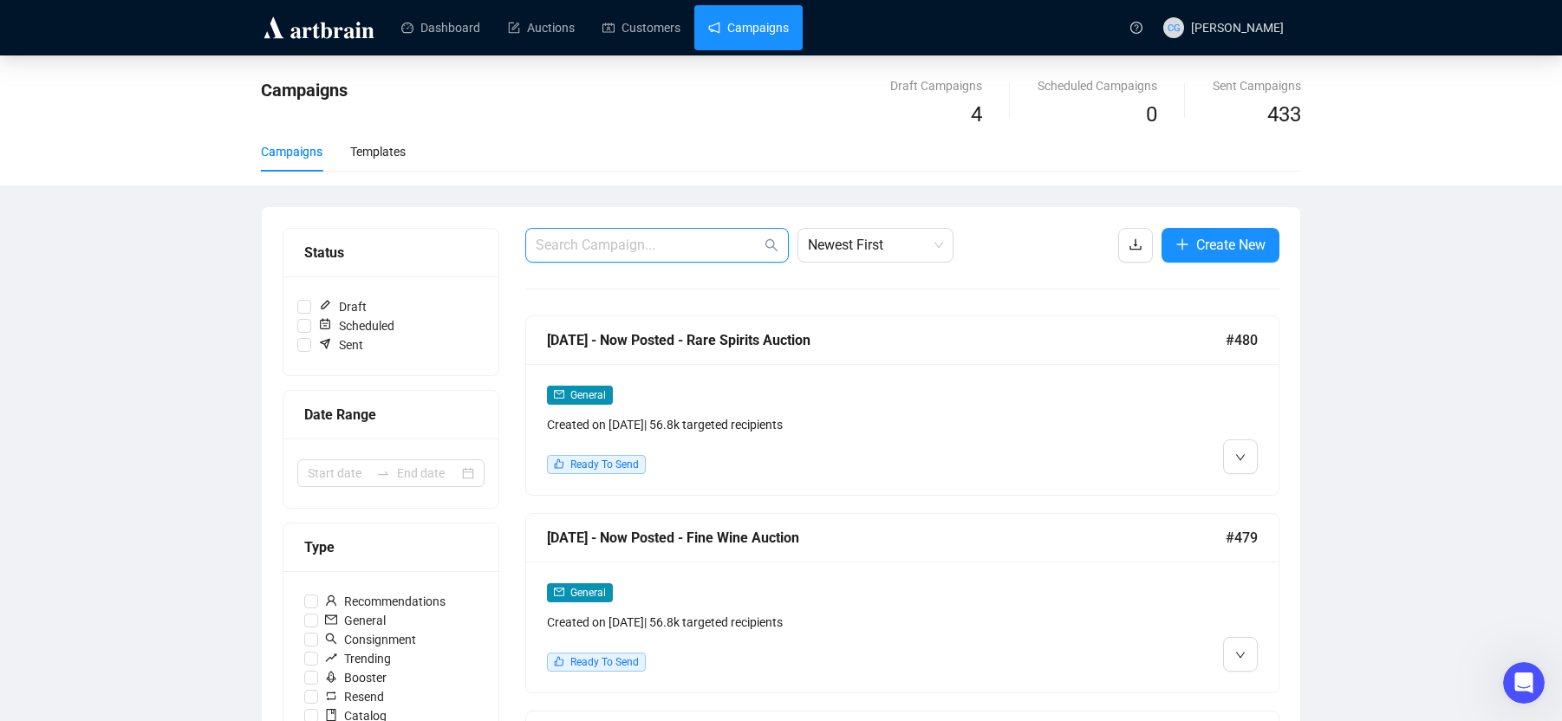
click at [646, 241] on input "text" at bounding box center [648, 245] width 225 height 21
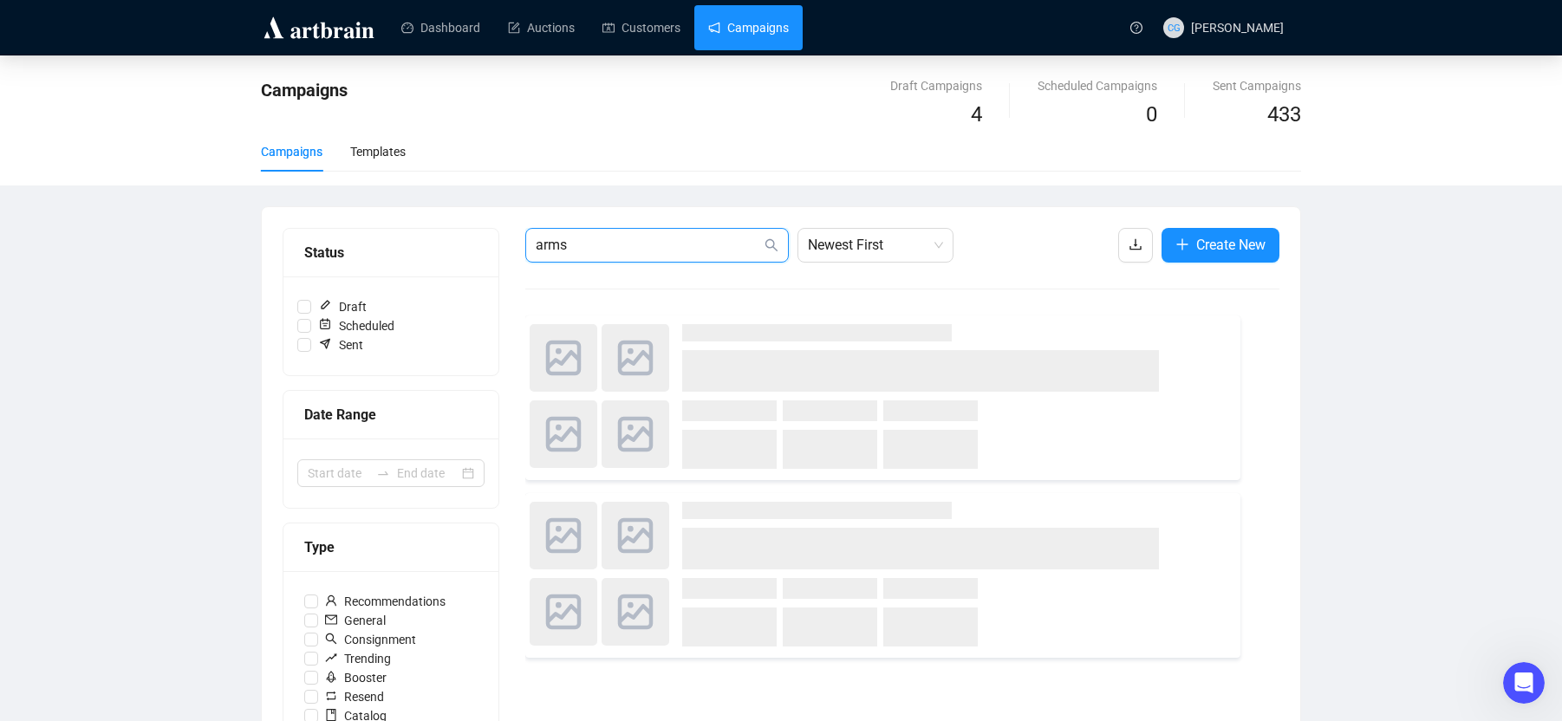
type input "arms"
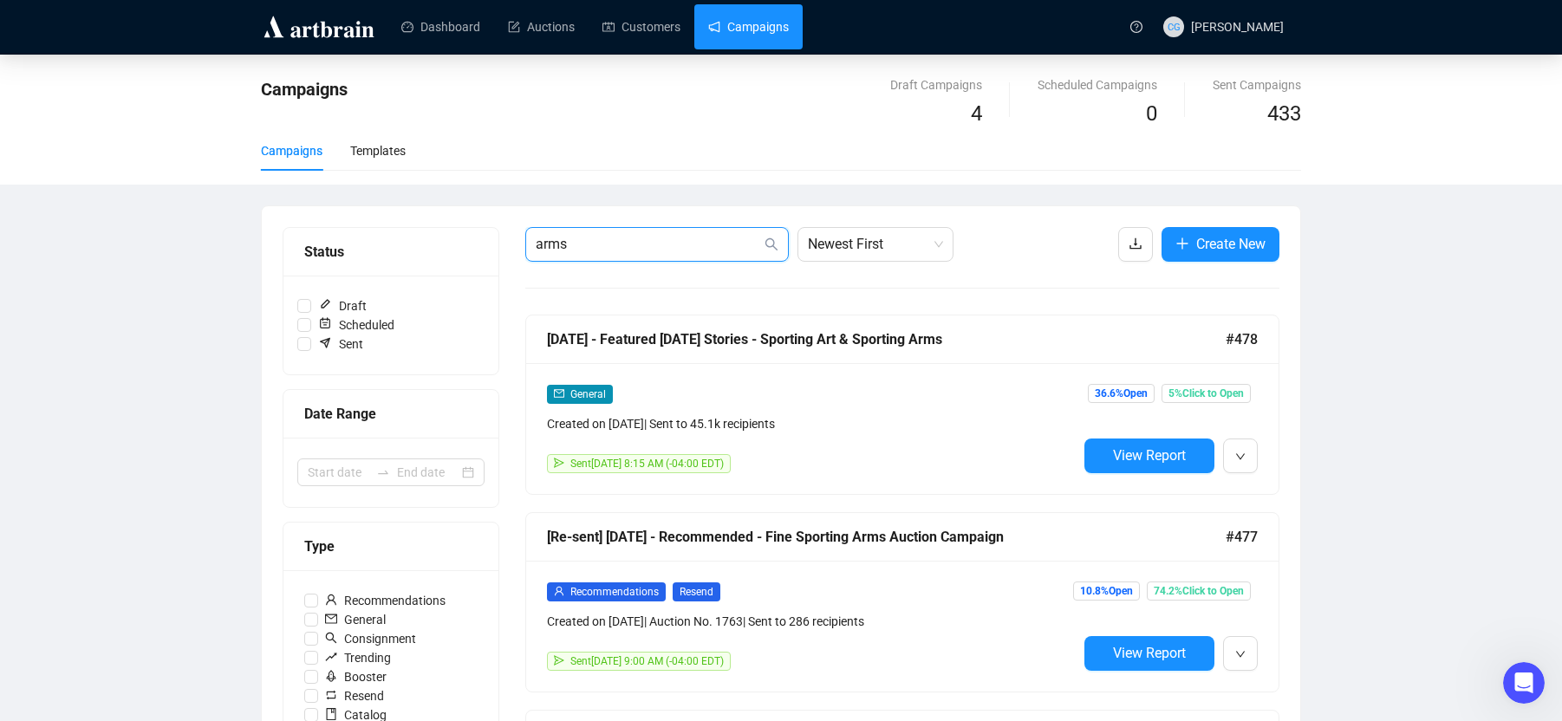
scroll to position [3, 0]
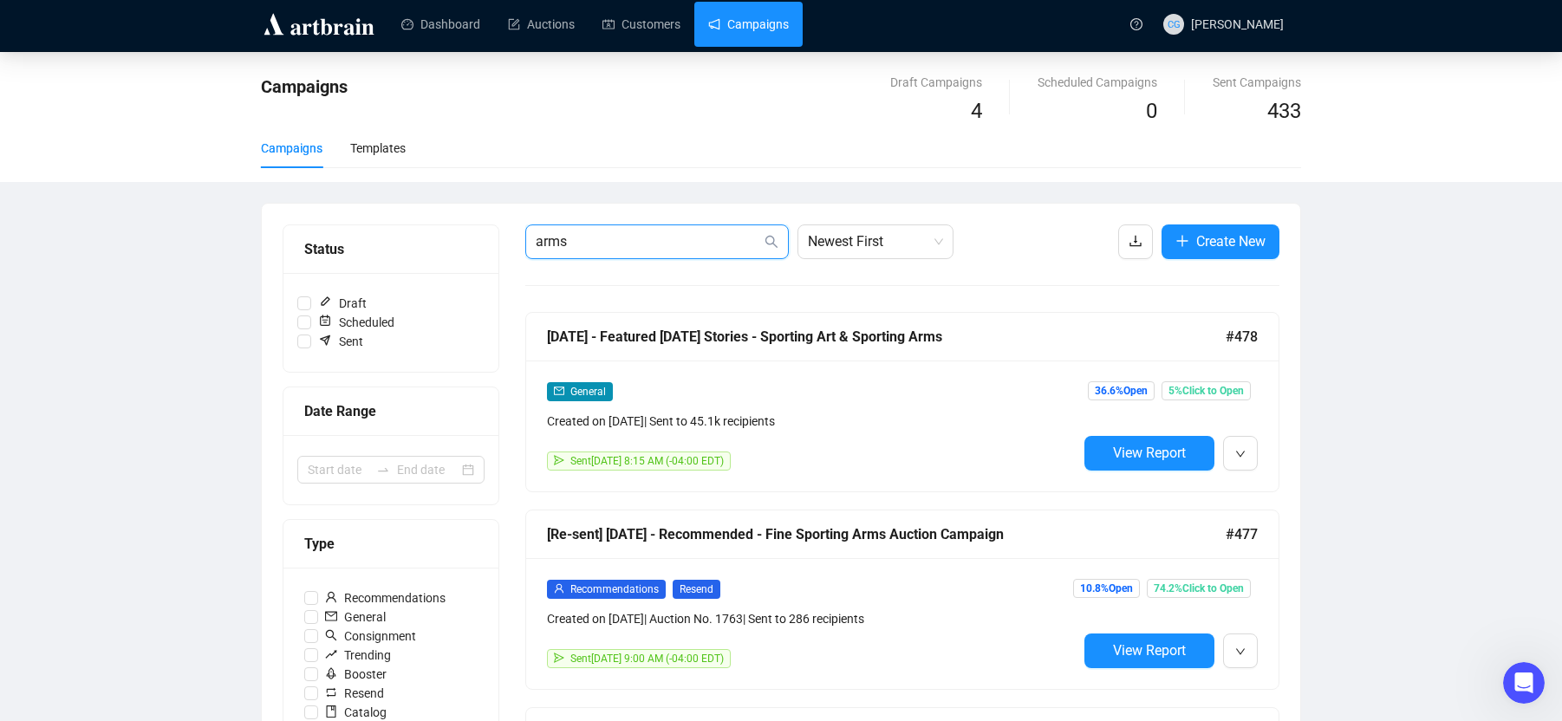
click at [605, 243] on input "arms" at bounding box center [648, 241] width 225 height 21
